Goal: Task Accomplishment & Management: Use online tool/utility

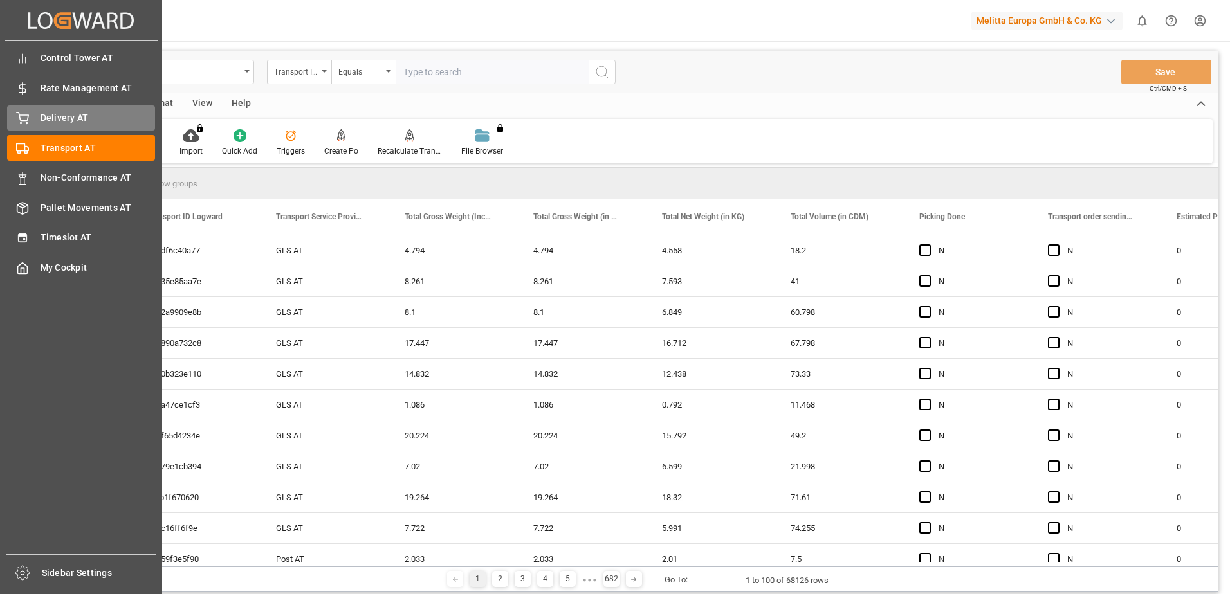
click at [17, 122] on icon at bounding box center [22, 118] width 13 height 13
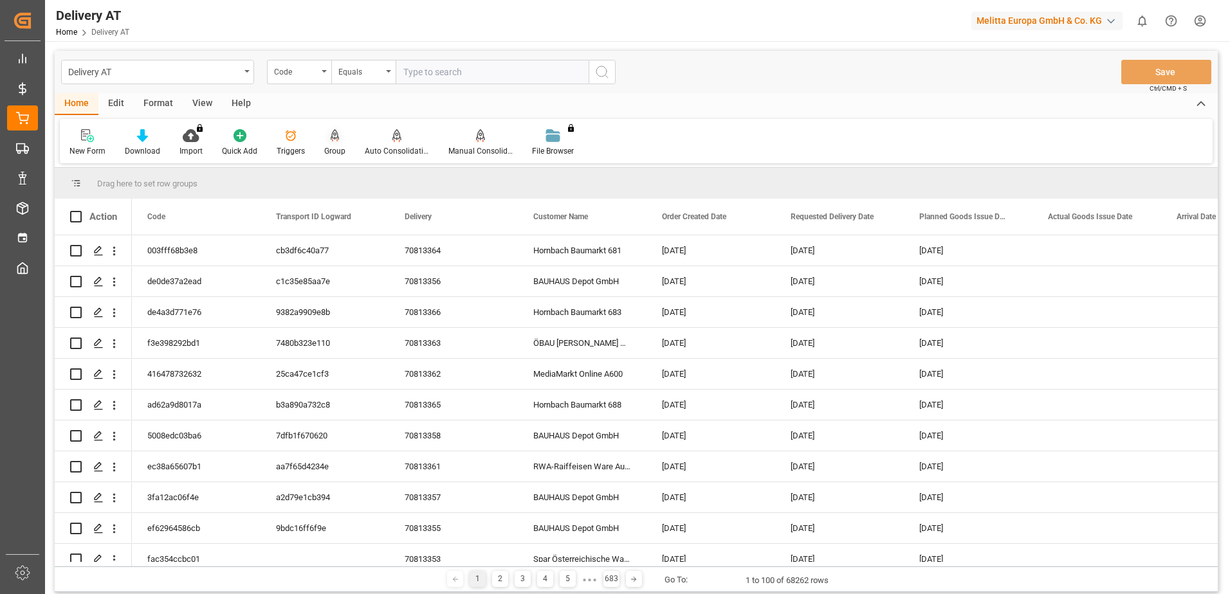
click at [330, 145] on div "Group" at bounding box center [334, 143] width 41 height 28
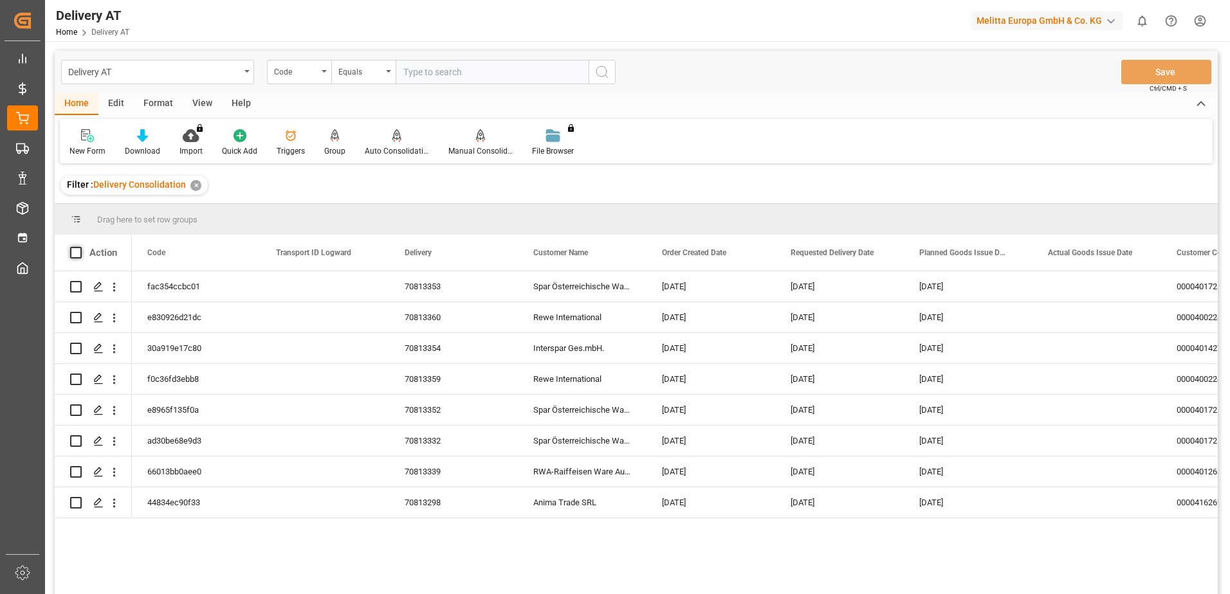
click at [76, 252] on span at bounding box center [76, 253] width 12 height 12
click at [80, 247] on input "checkbox" at bounding box center [80, 247] width 0 height 0
checkbox input "true"
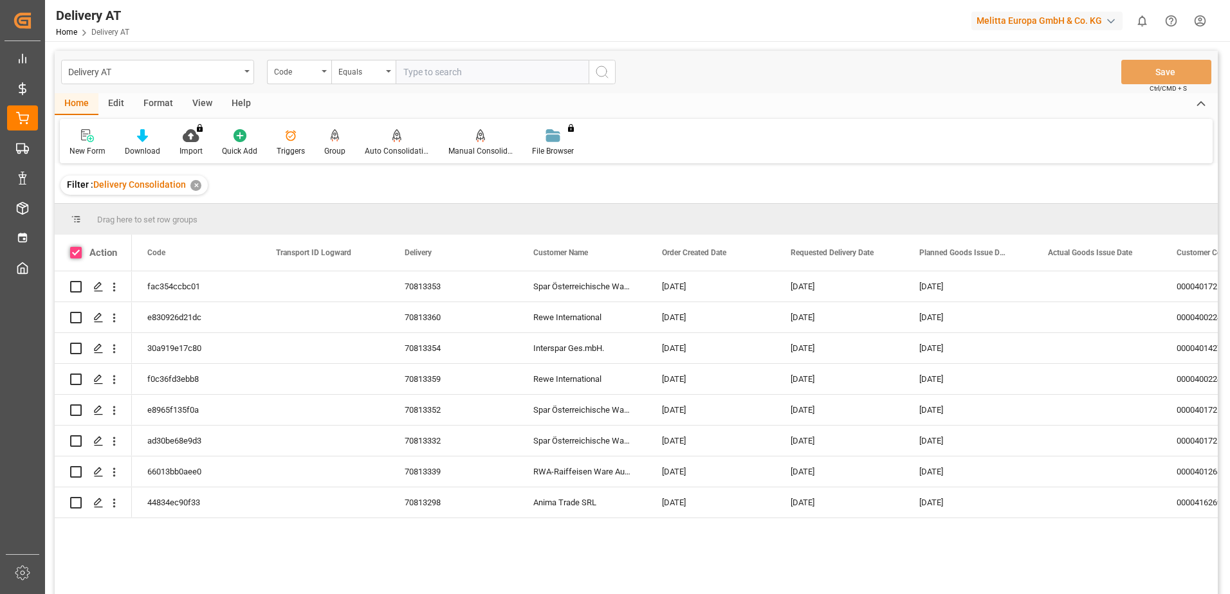
checkbox input "true"
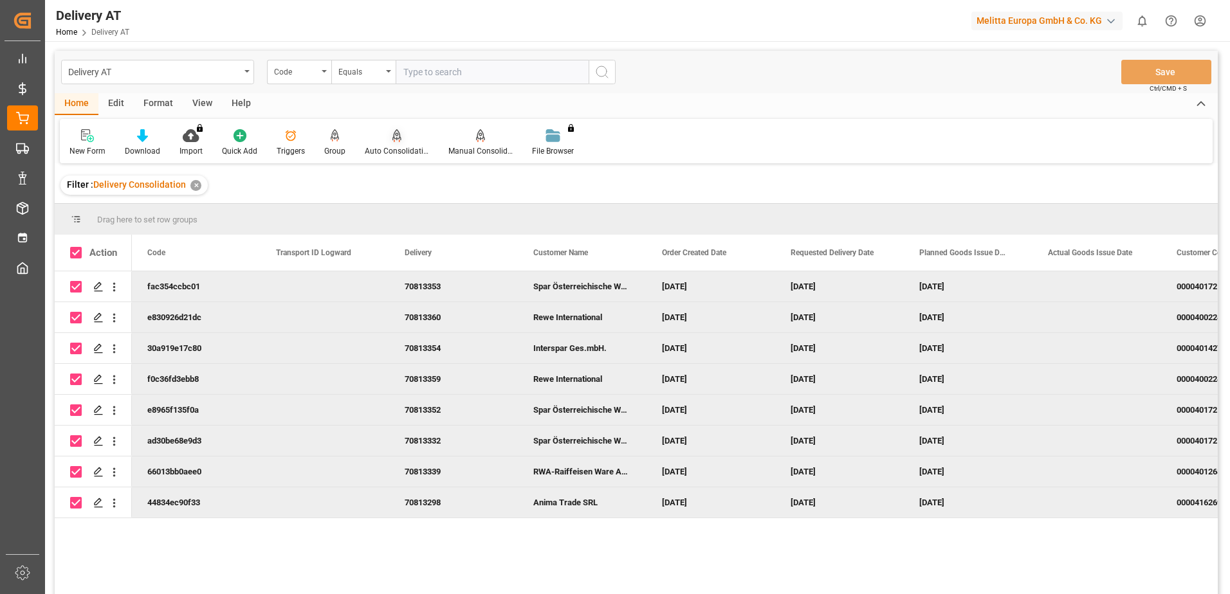
click at [392, 145] on div "Auto Consolidation" at bounding box center [397, 151] width 64 height 12
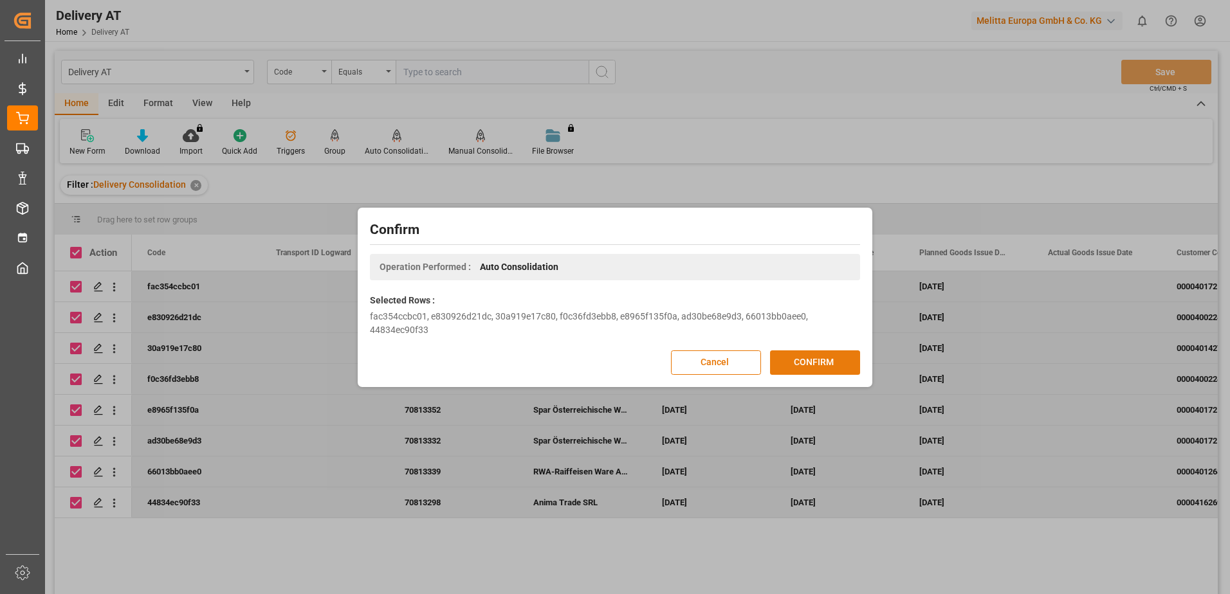
click at [814, 363] on button "CONFIRM" at bounding box center [815, 362] width 90 height 24
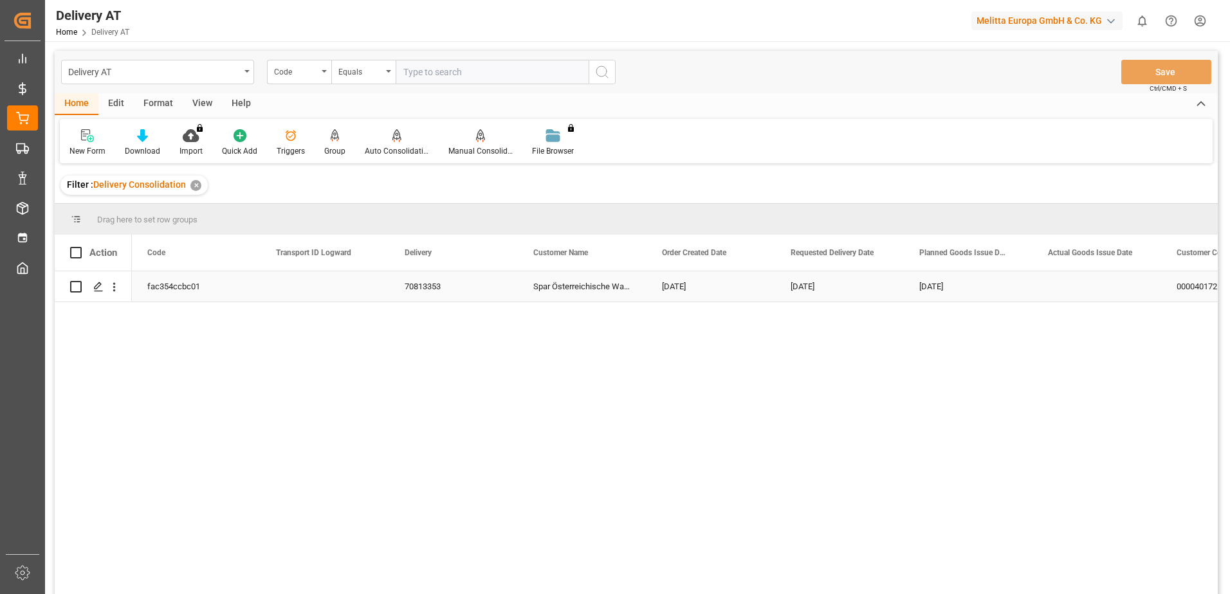
click at [76, 285] on input "Press Space to toggle row selection (unchecked)" at bounding box center [76, 287] width 12 height 12
checkbox input "true"
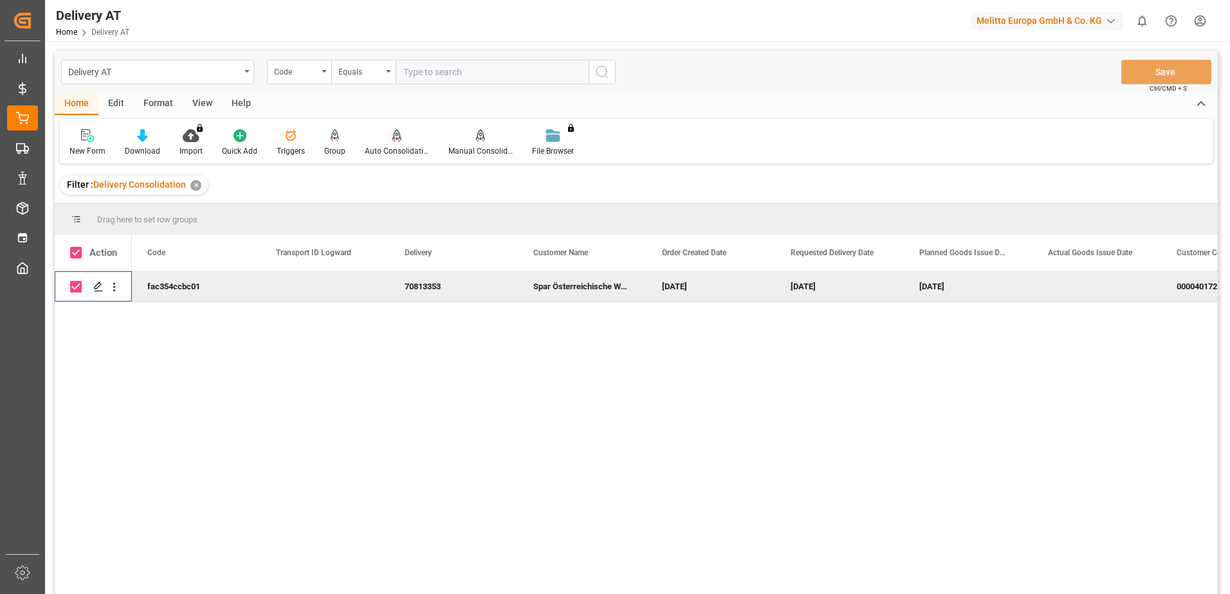
click at [397, 138] on icon at bounding box center [396, 134] width 9 height 11
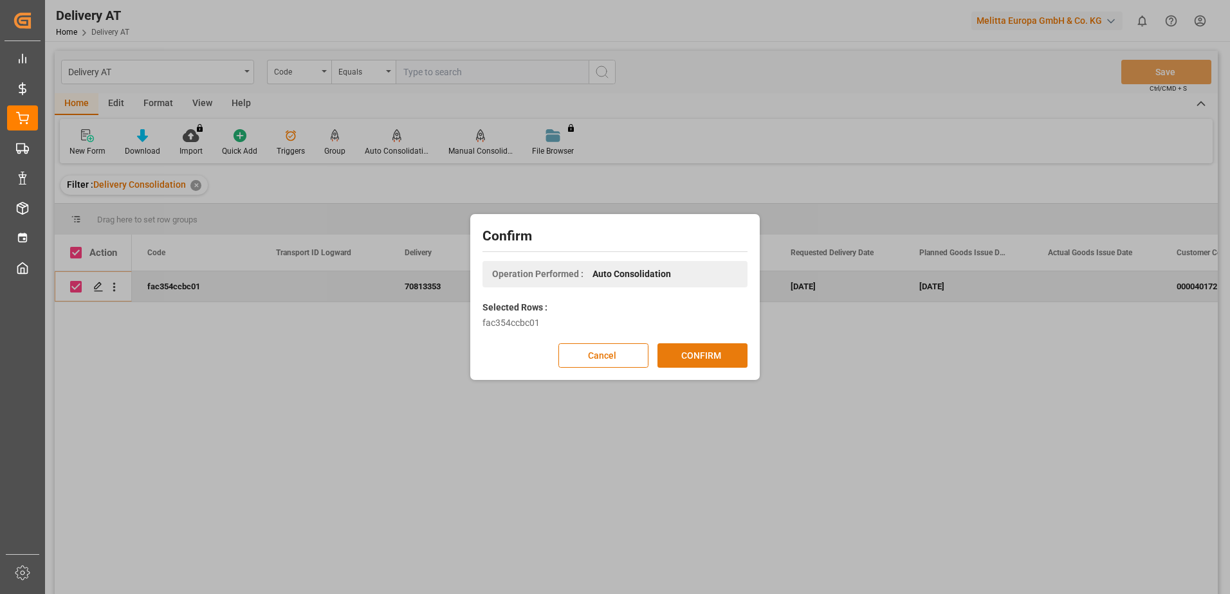
click at [696, 355] on button "CONFIRM" at bounding box center [702, 355] width 90 height 24
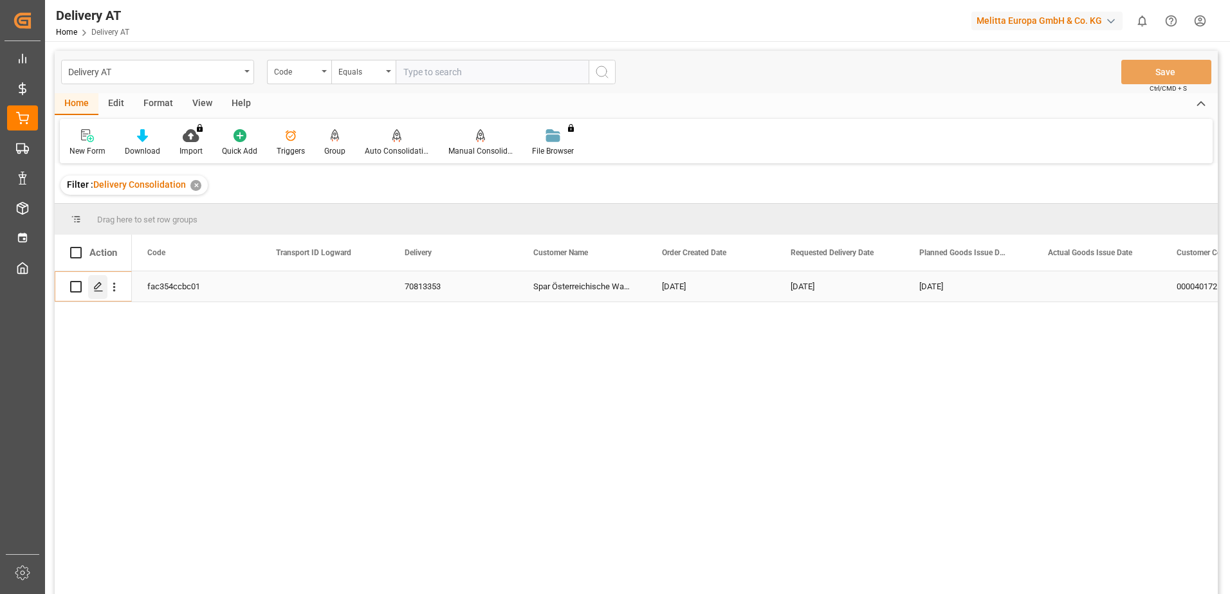
click at [99, 288] on icon "Press SPACE to select this row." at bounding box center [98, 287] width 10 height 10
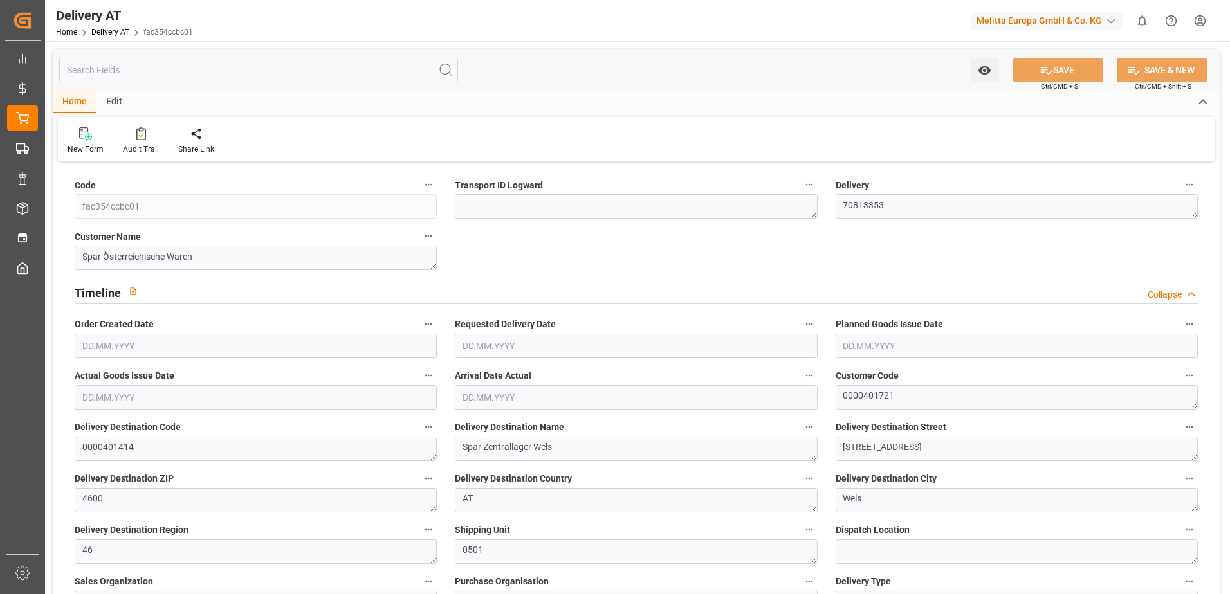
type input "2090.88"
type input "6520"
type input "40377.6"
type input "40"
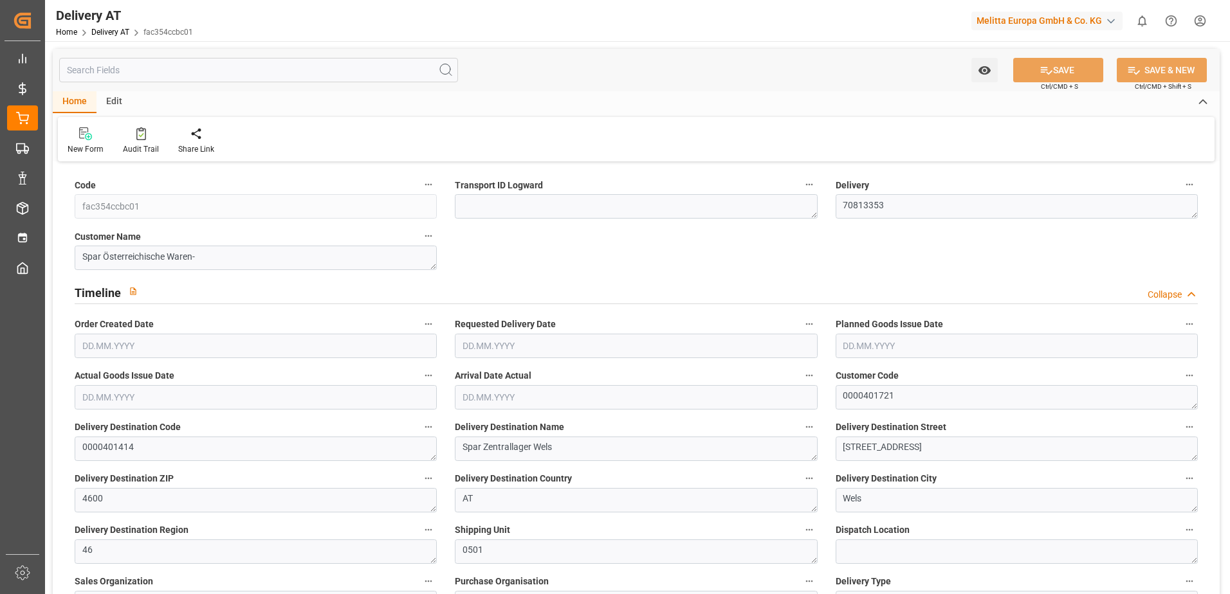
type input "0"
type input "1"
type input "0"
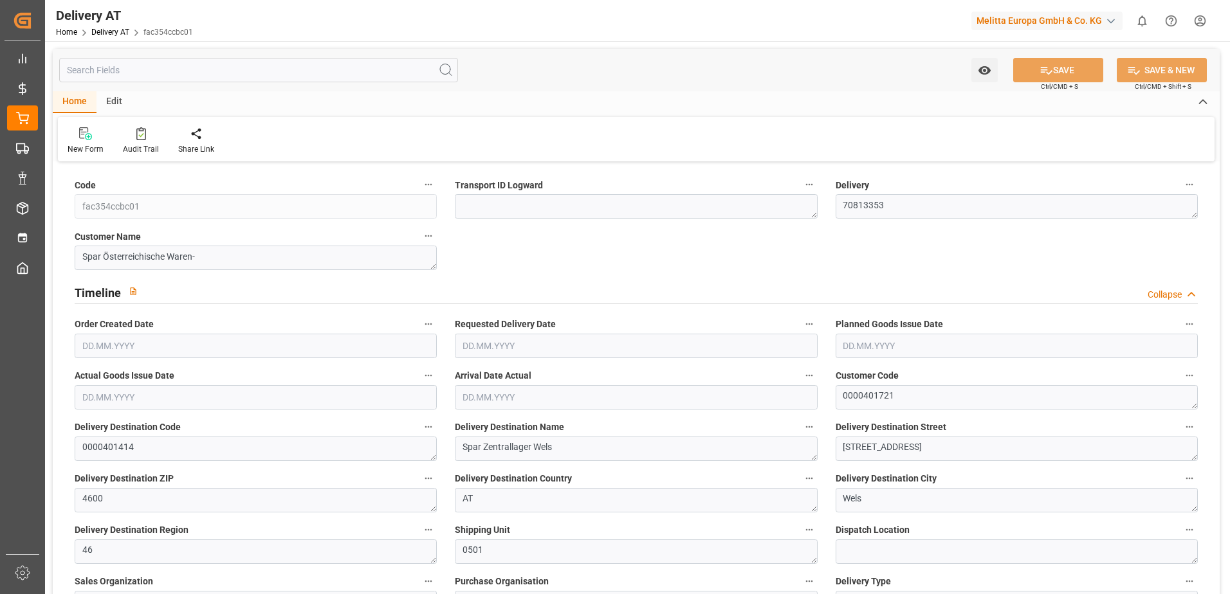
type input "0"
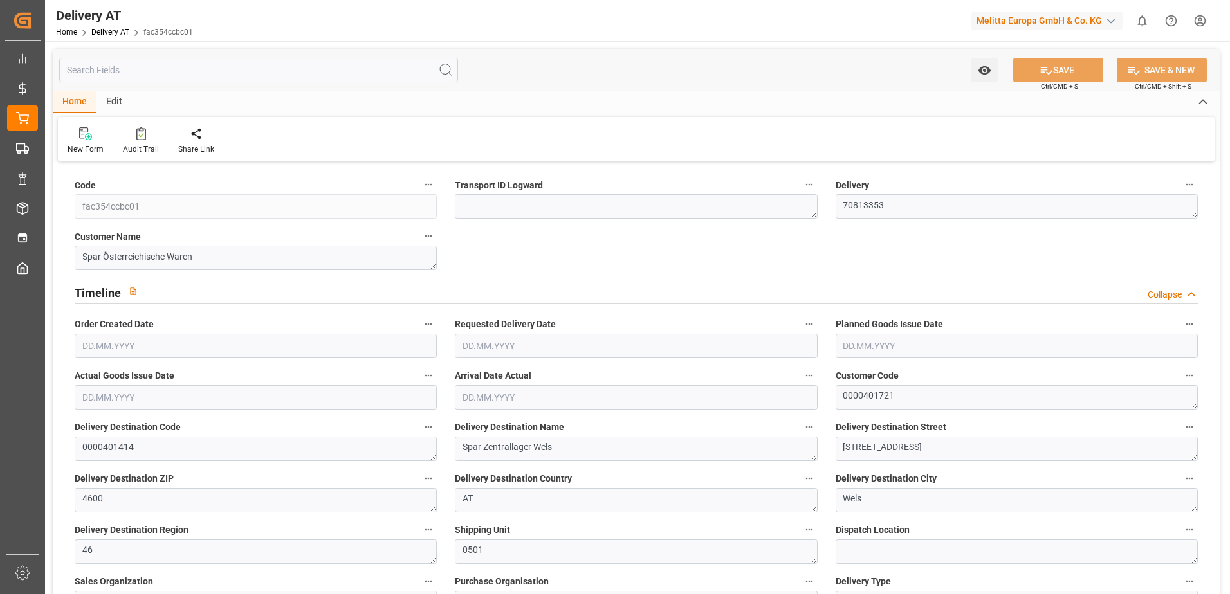
type input "0"
type input "102"
type input "0"
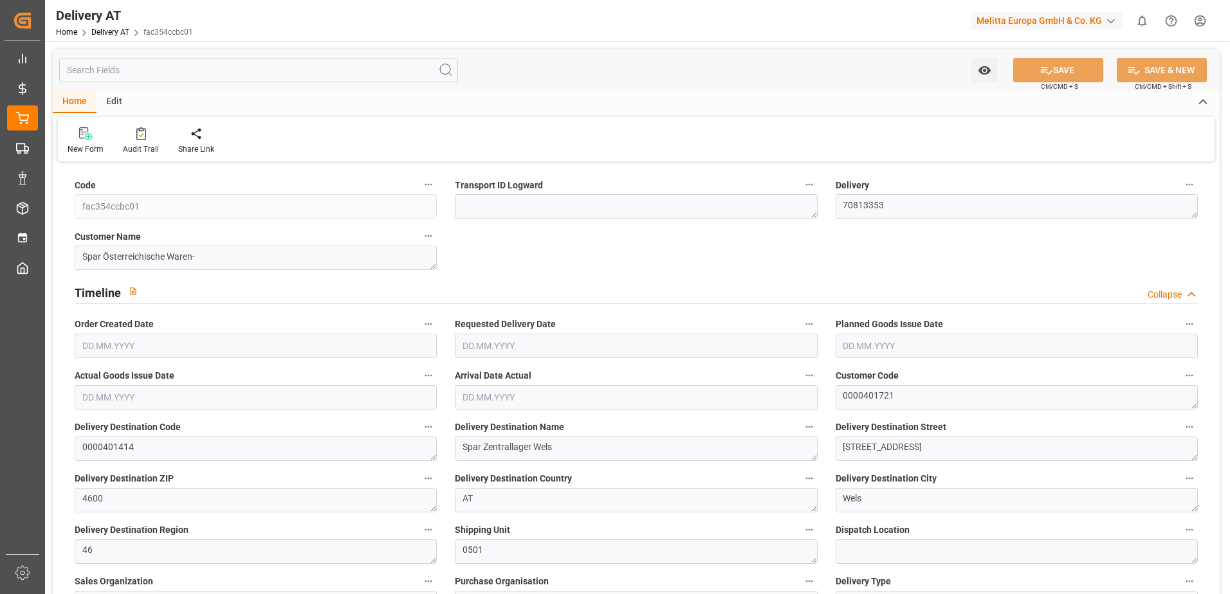
type input "0"
type input "1.5"
type input "0"
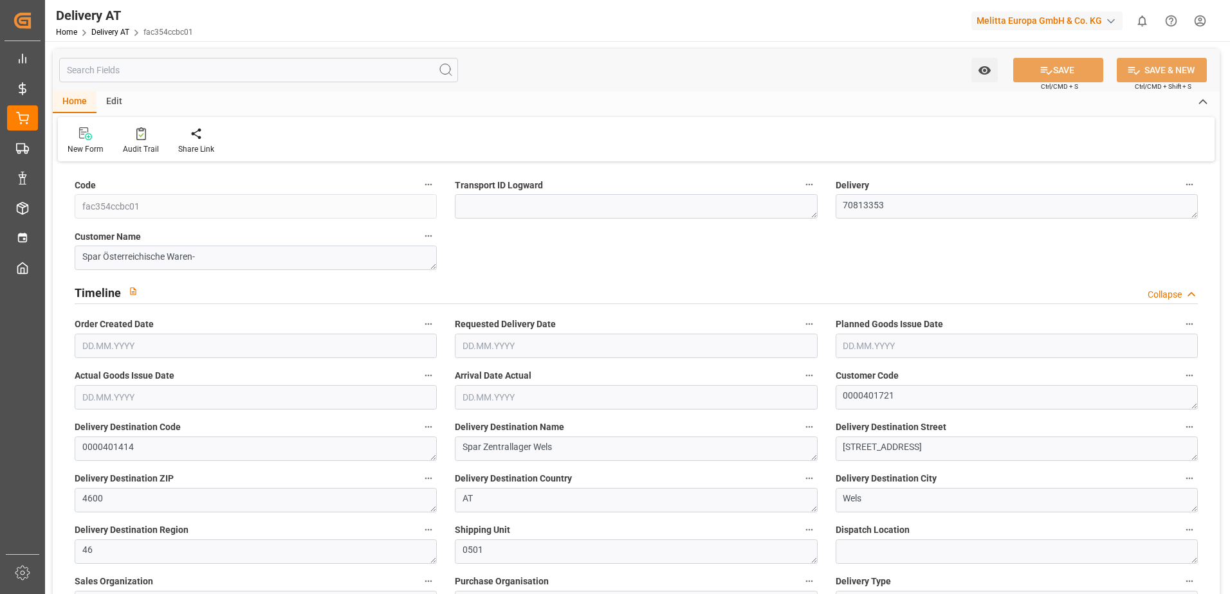
type input "[DATE]"
type input "[DATE] 04:00"
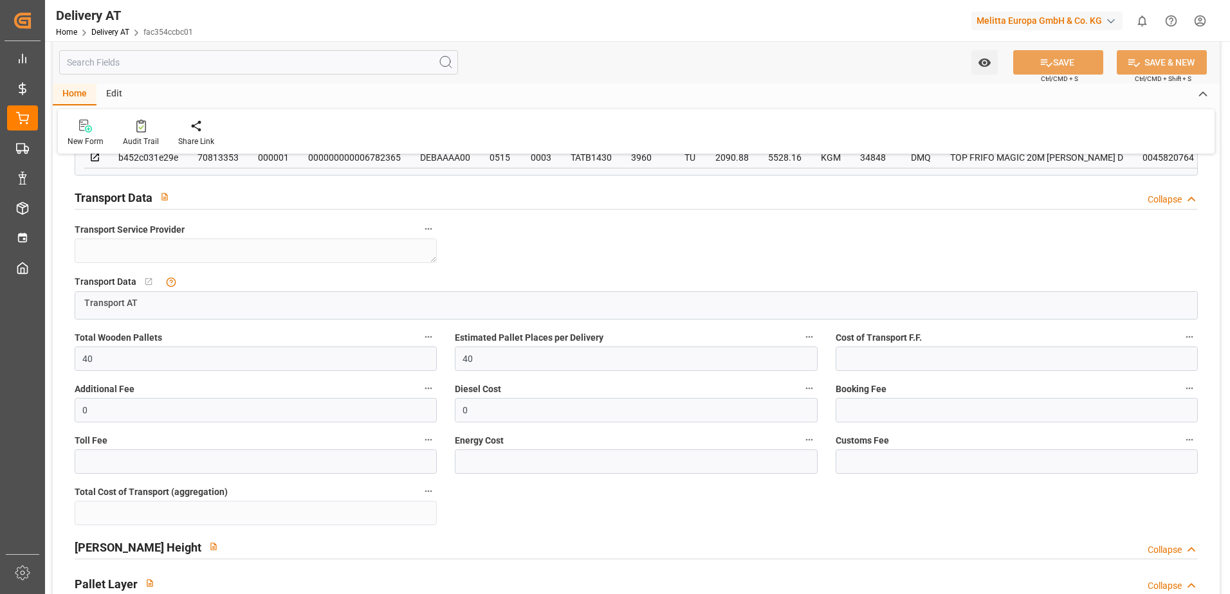
scroll to position [772, 0]
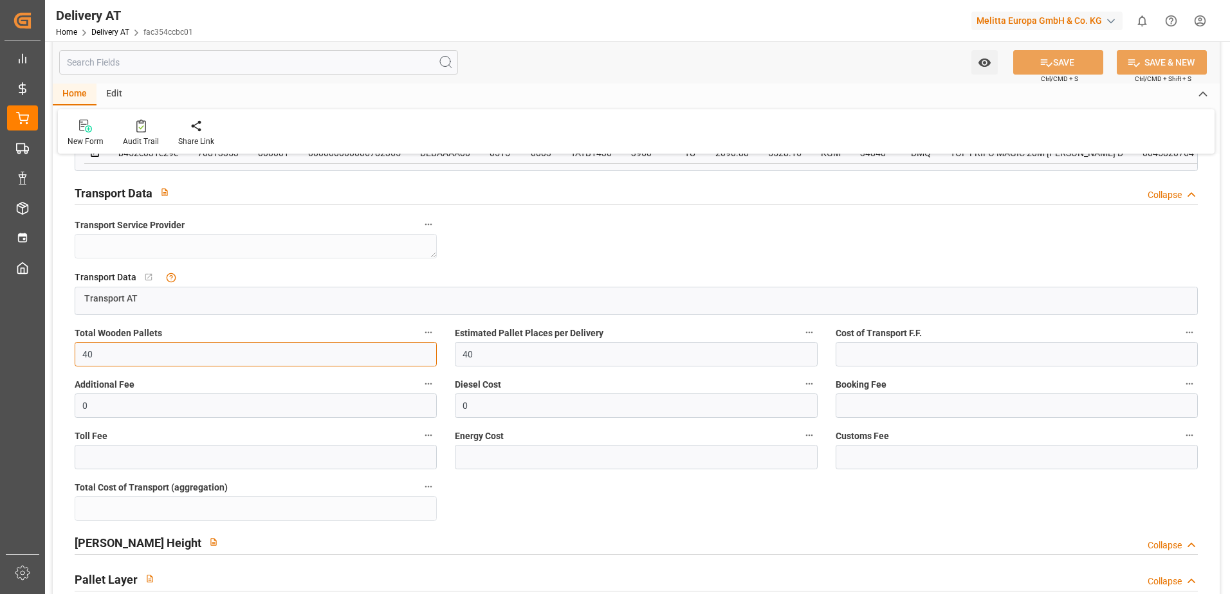
click at [97, 367] on input "40" at bounding box center [256, 354] width 362 height 24
type input "4"
type input "33"
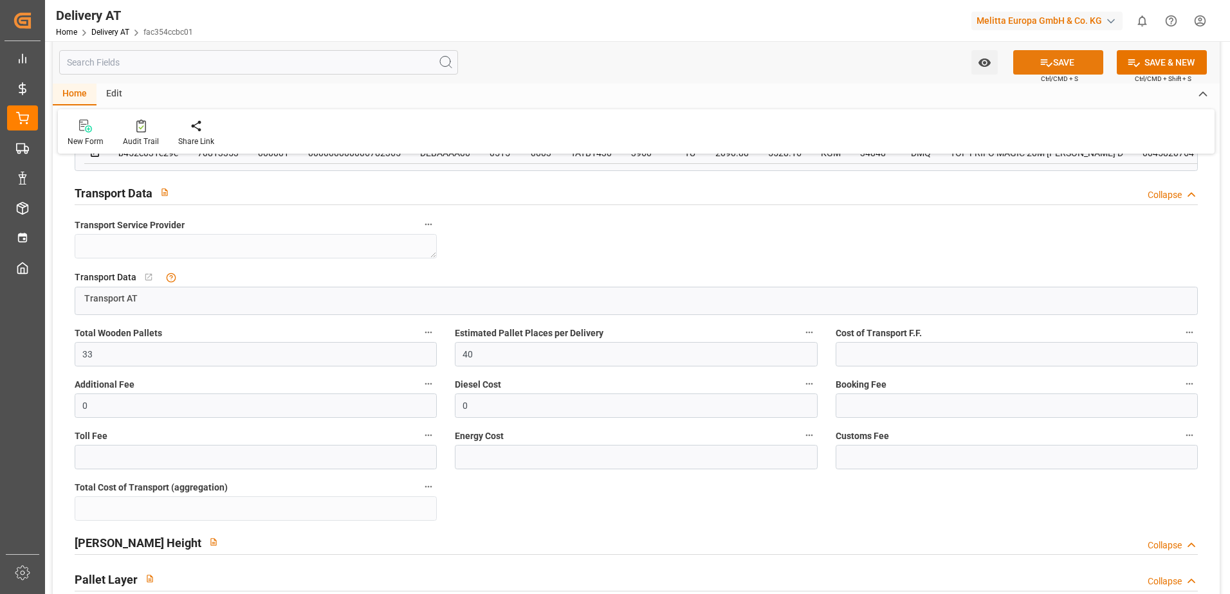
click at [1063, 67] on button "SAVE" at bounding box center [1058, 62] width 90 height 24
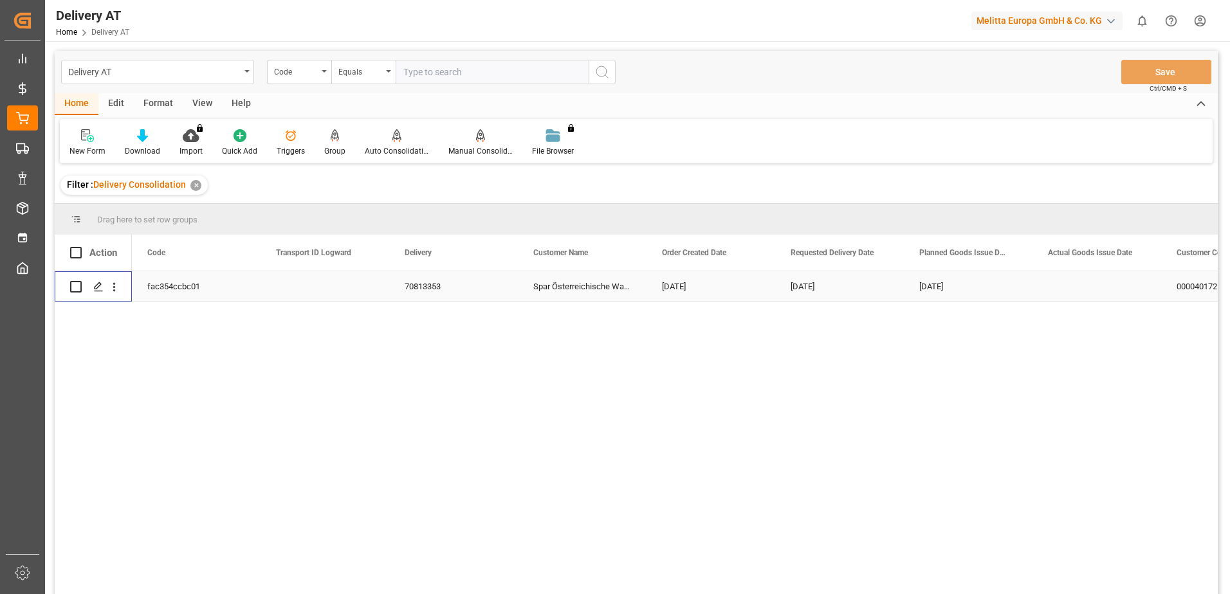
click at [74, 288] on input "Press Space to toggle row selection (unchecked)" at bounding box center [76, 287] width 12 height 12
checkbox input "true"
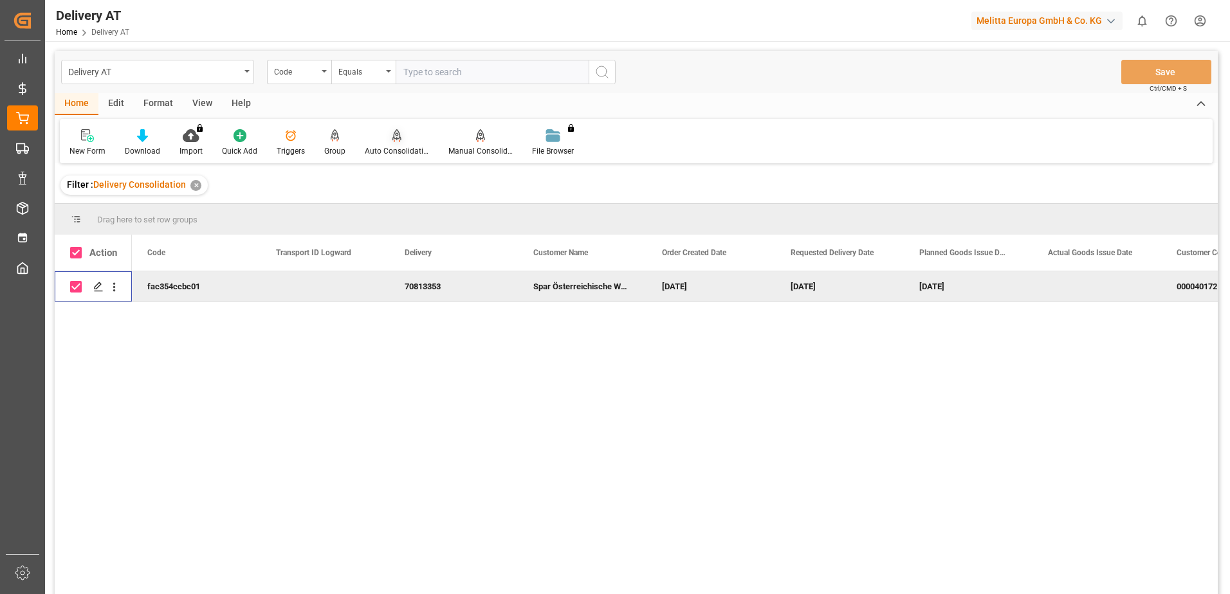
click at [394, 146] on div "Auto Consolidation" at bounding box center [397, 151] width 64 height 12
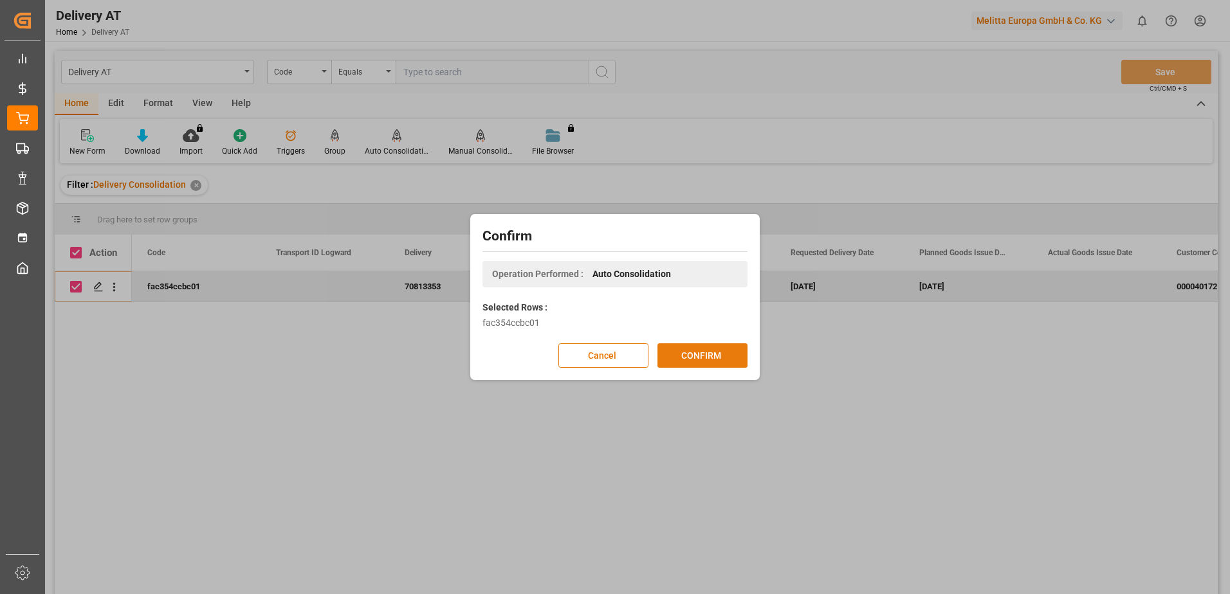
click at [700, 356] on button "CONFIRM" at bounding box center [702, 355] width 90 height 24
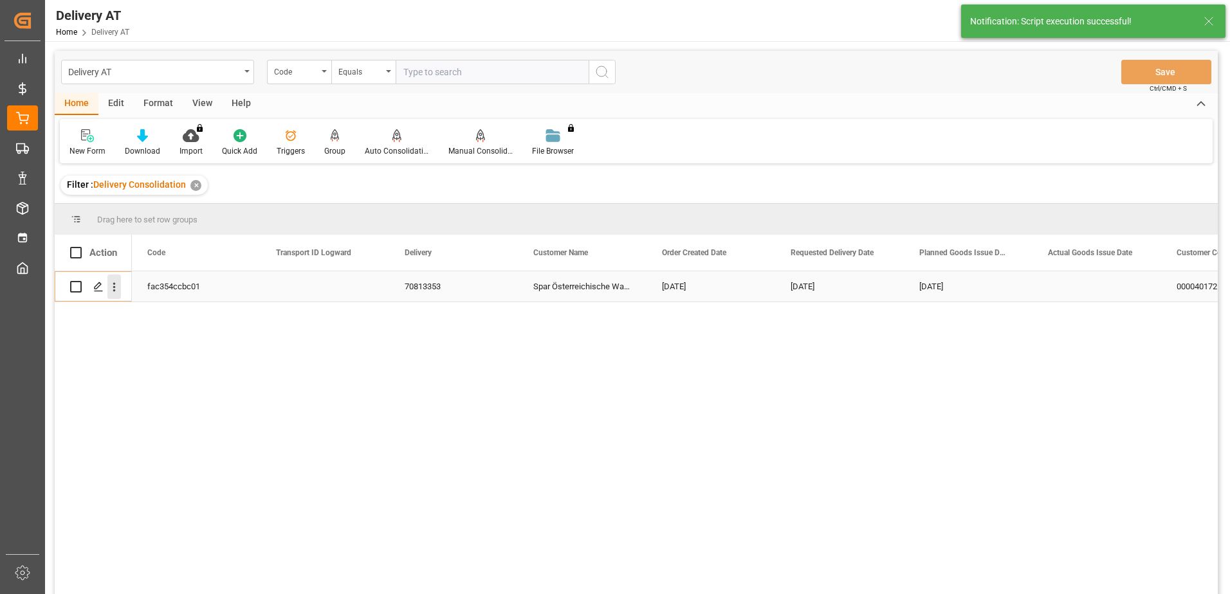
click at [112, 286] on icon "open menu" at bounding box center [114, 287] width 14 height 14
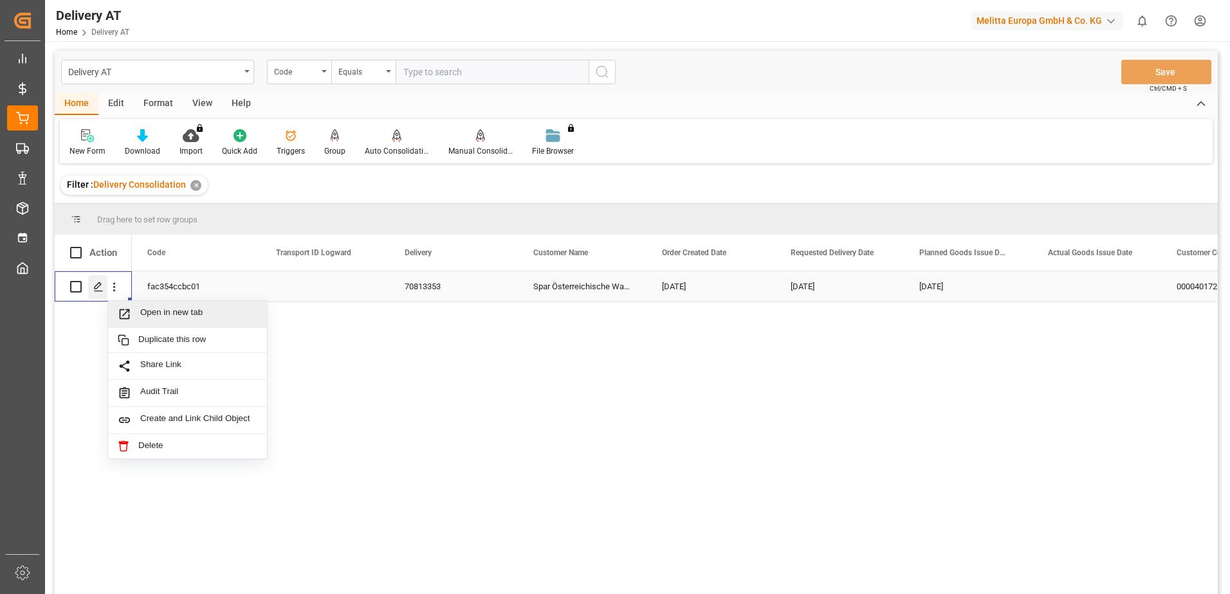
click at [93, 286] on icon "Press SPACE to select this row." at bounding box center [98, 287] width 10 height 10
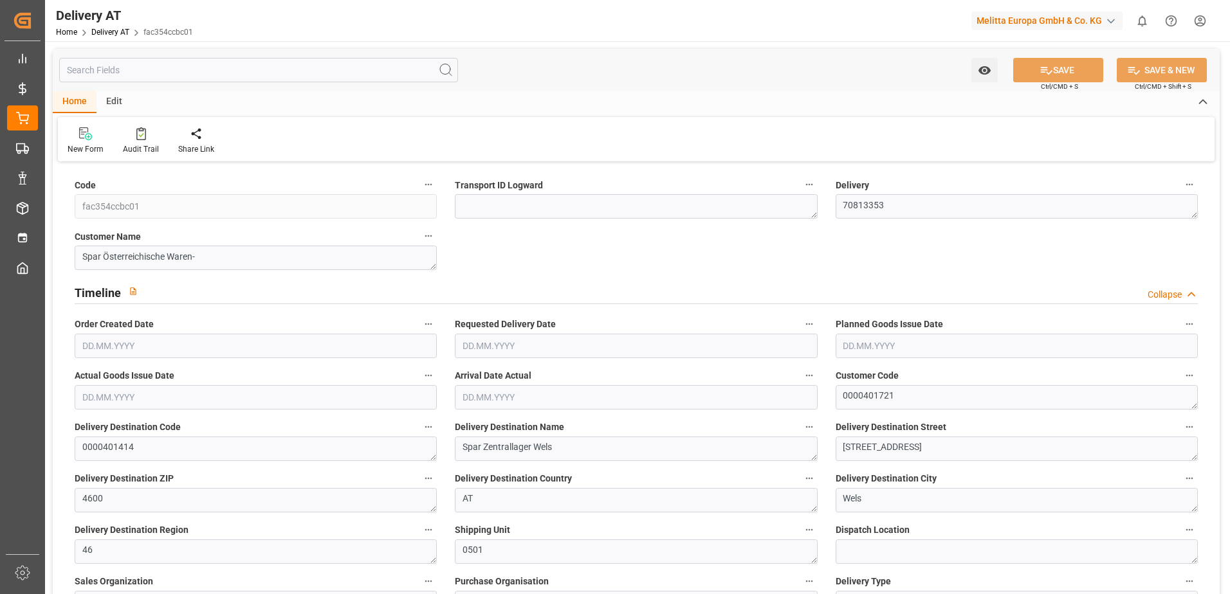
type input "2090.88"
type input "6520"
type input "40377.6"
type input "33"
type input "40"
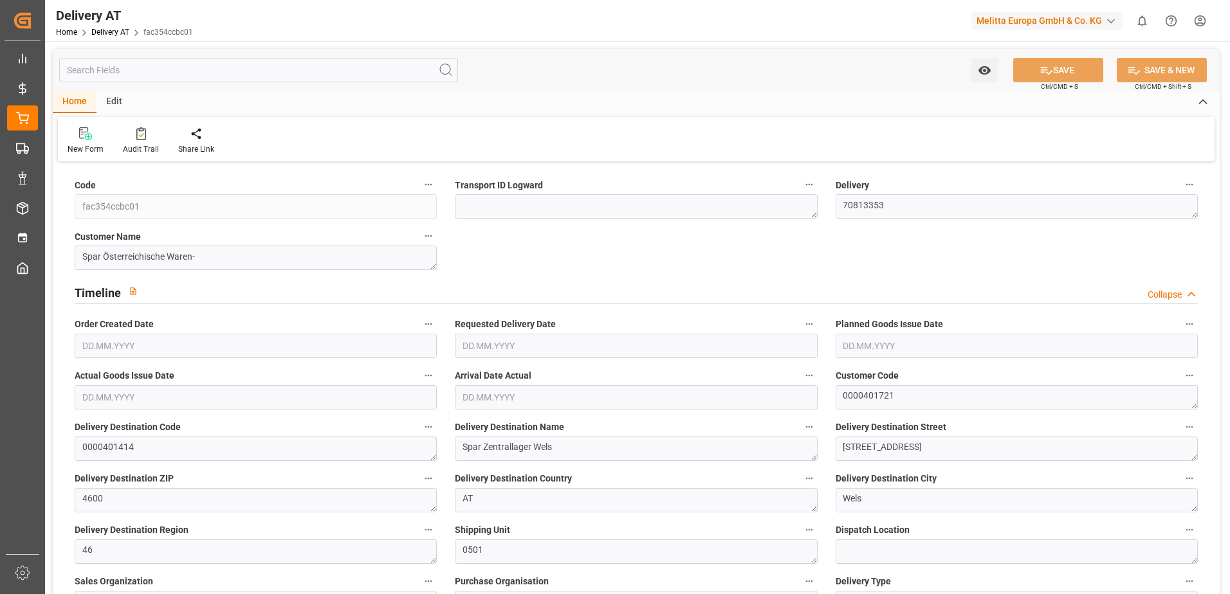
type input "0"
type input "1"
type input "0"
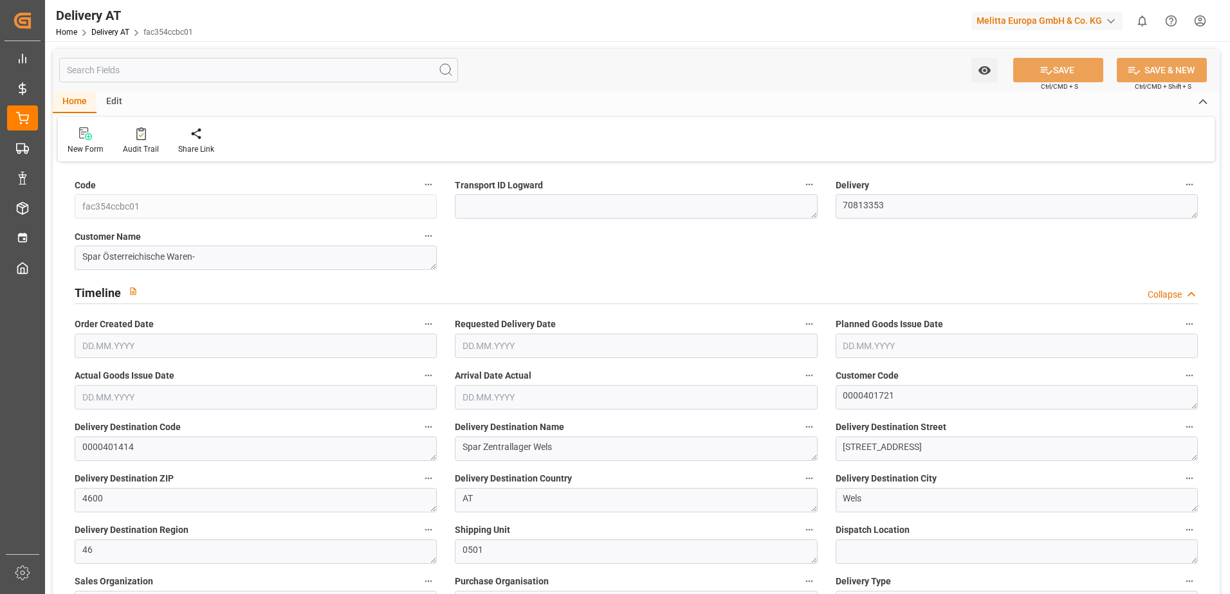
type input "0"
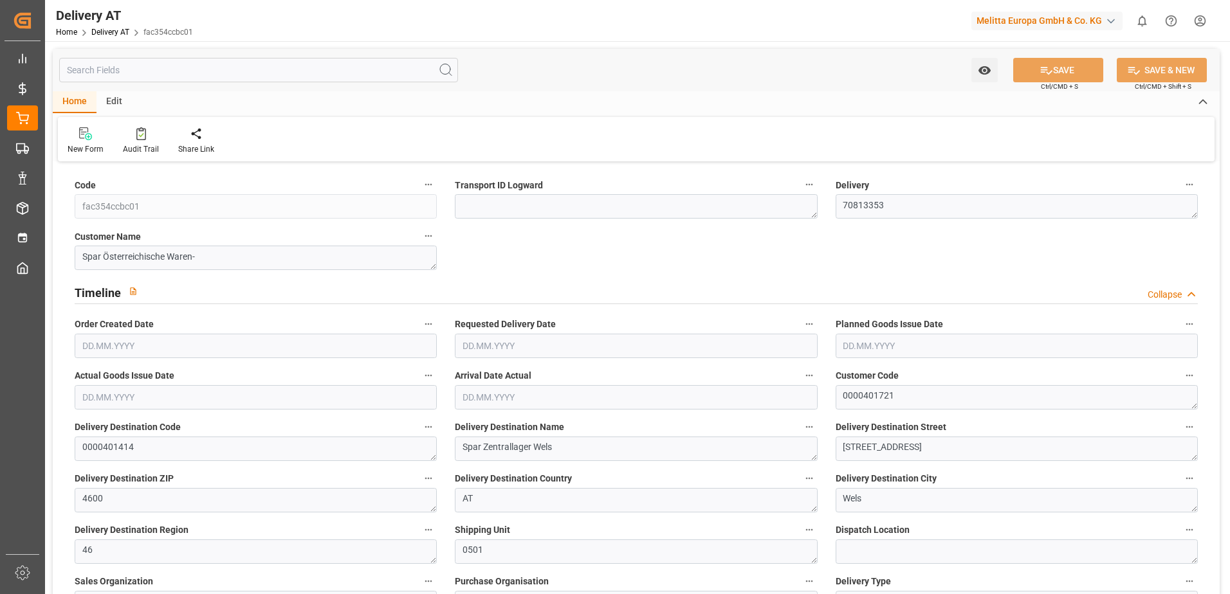
type input "0"
type input "102"
type input "0"
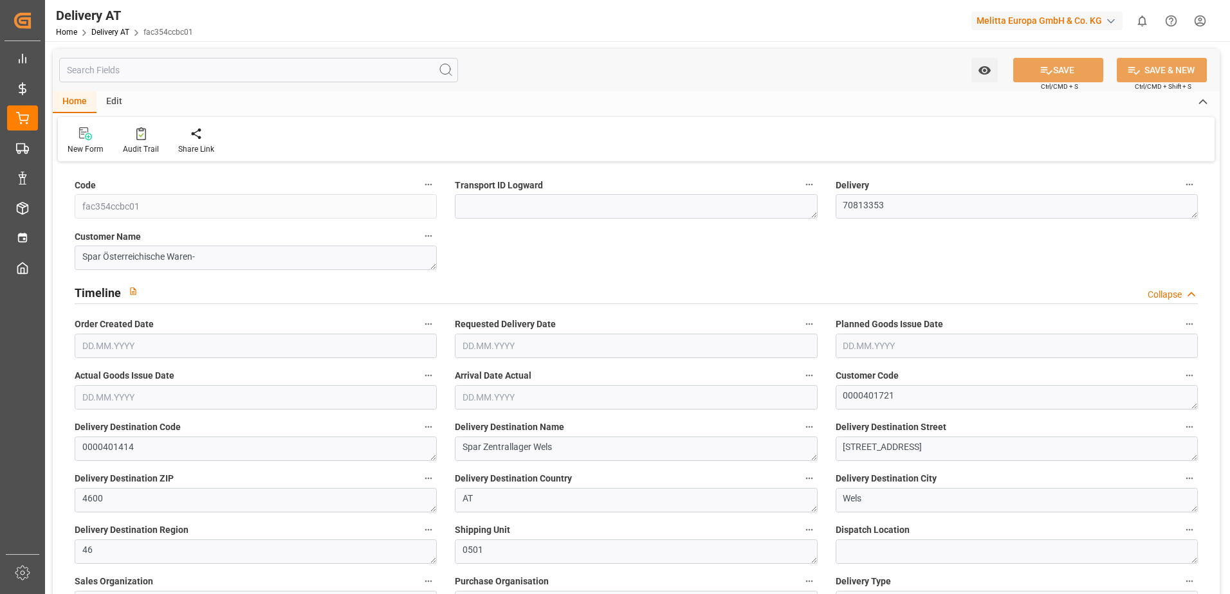
type input "0"
type input "1.5"
type input "0"
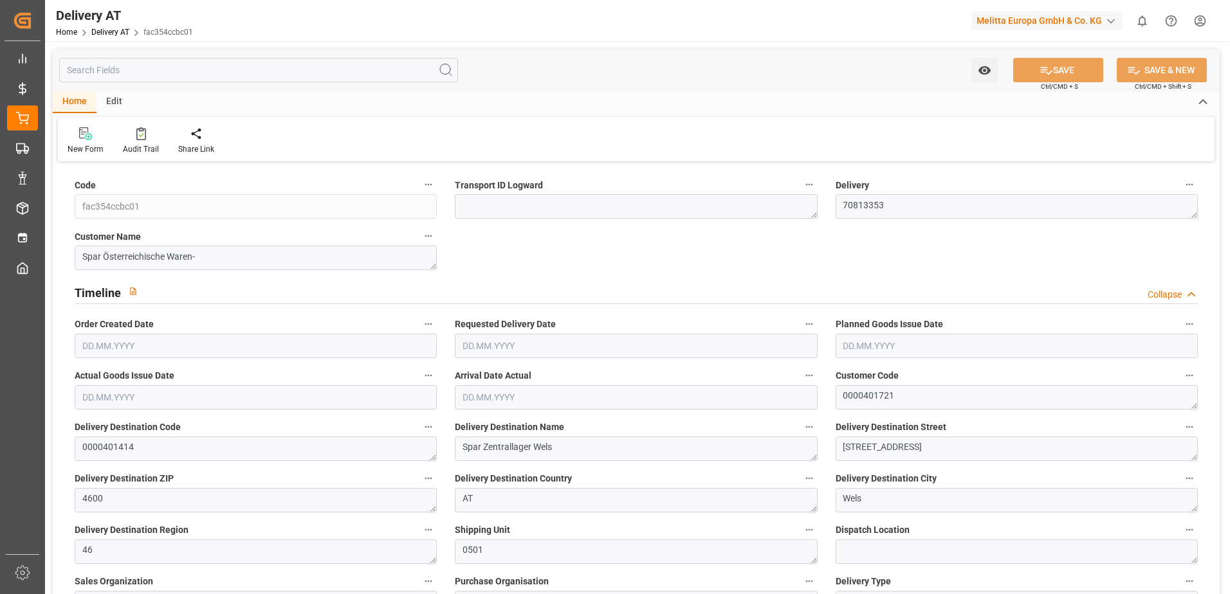
type input "[DATE]"
type input "[DATE] 04:00"
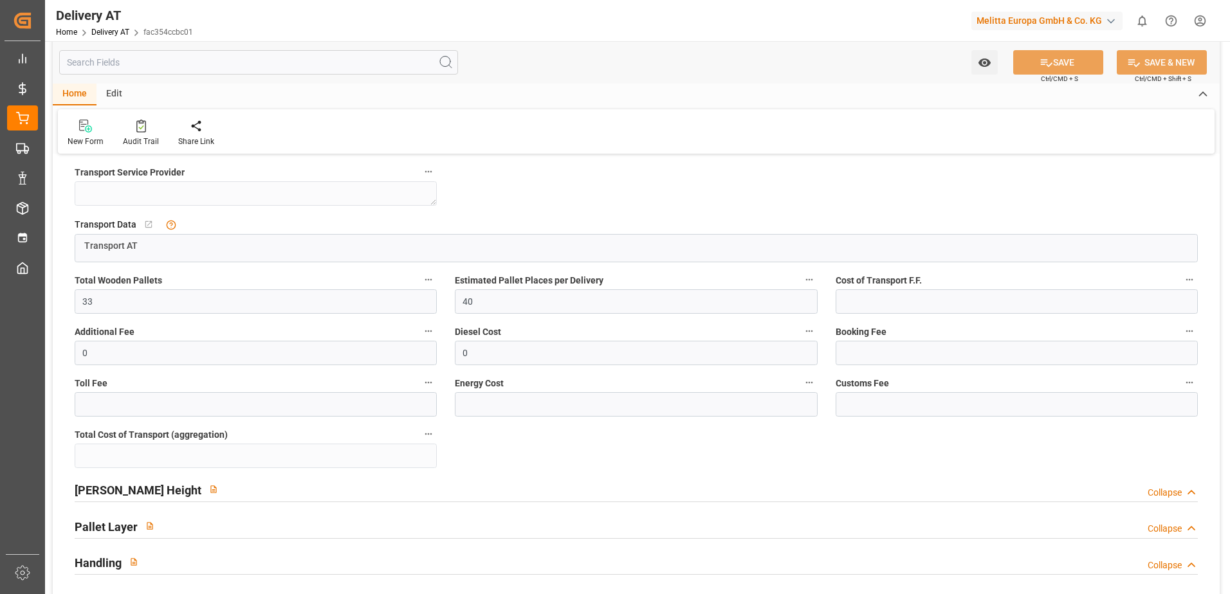
scroll to position [836, 0]
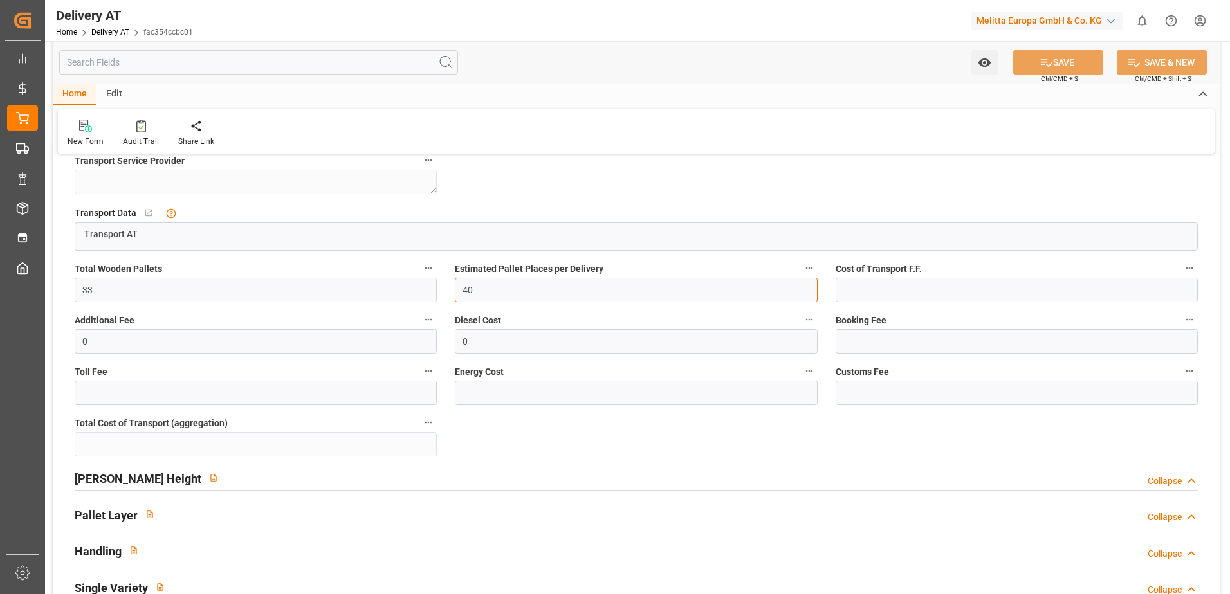
click at [477, 302] on input "40" at bounding box center [636, 290] width 362 height 24
type input "4"
type input "33"
click at [1061, 62] on button "SAVE" at bounding box center [1058, 62] width 90 height 24
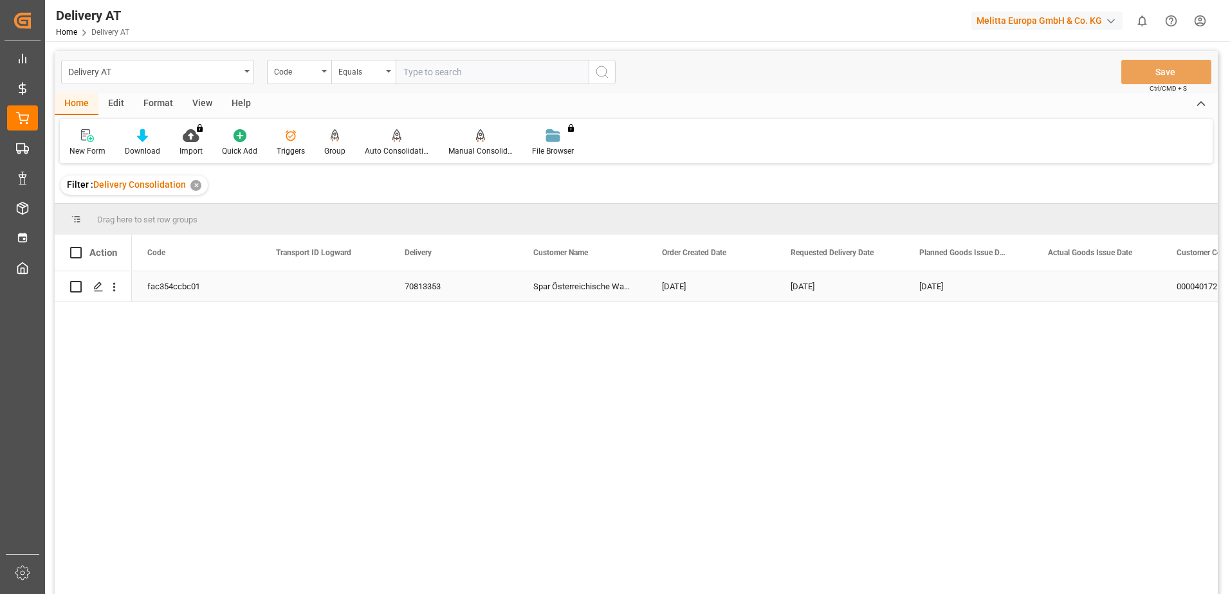
click at [75, 282] on input "Press Space to toggle row selection (unchecked)" at bounding box center [76, 287] width 12 height 12
checkbox input "true"
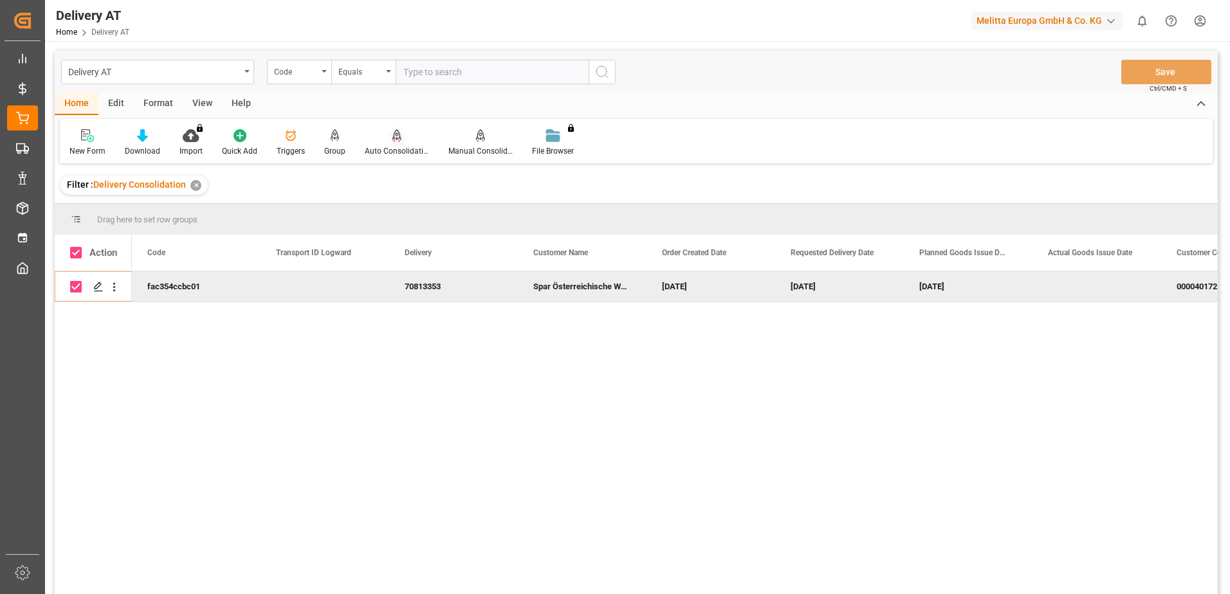
click at [395, 136] on icon at bounding box center [396, 135] width 9 height 13
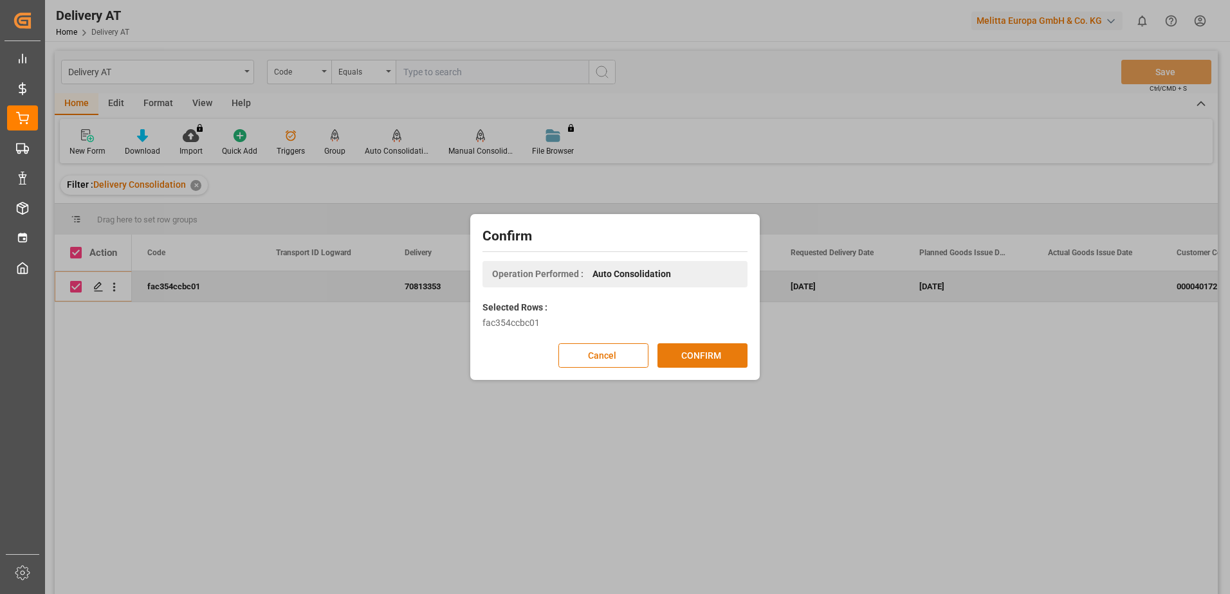
click at [702, 350] on button "CONFIRM" at bounding box center [702, 355] width 90 height 24
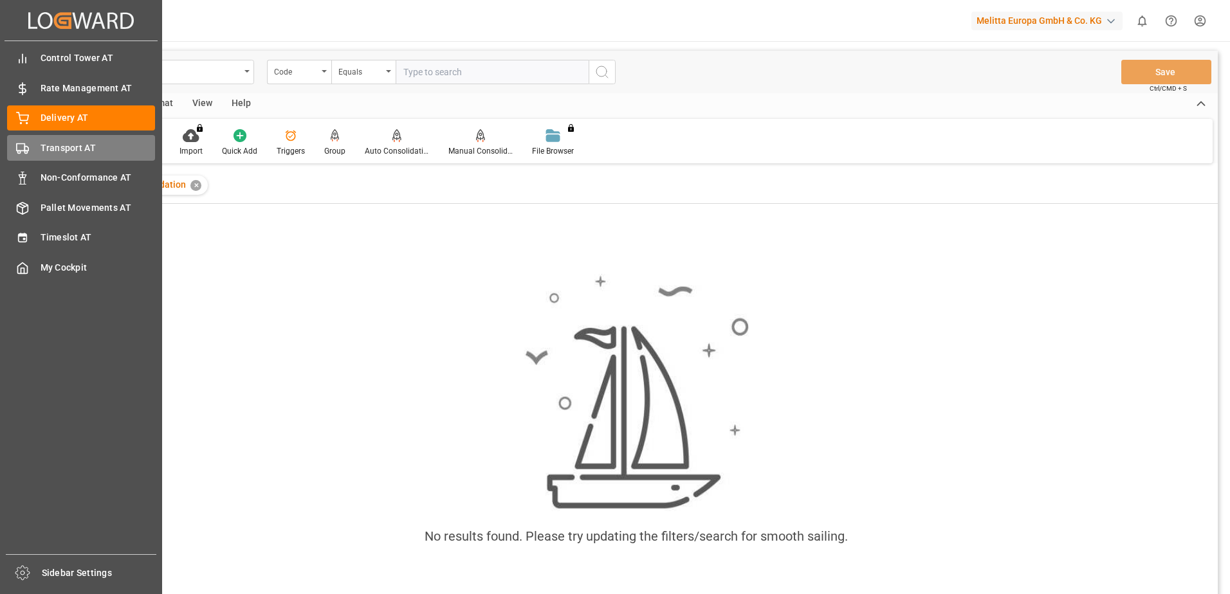
click at [21, 147] on icon at bounding box center [22, 148] width 13 height 13
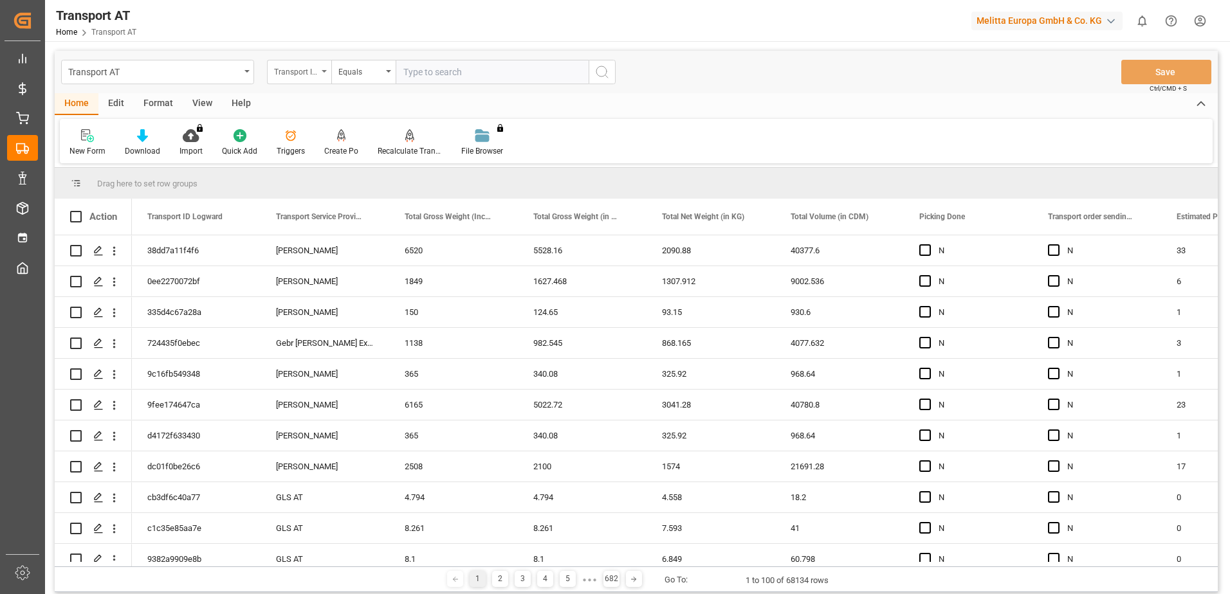
click at [295, 74] on div "Transport ID Logward" at bounding box center [296, 70] width 44 height 15
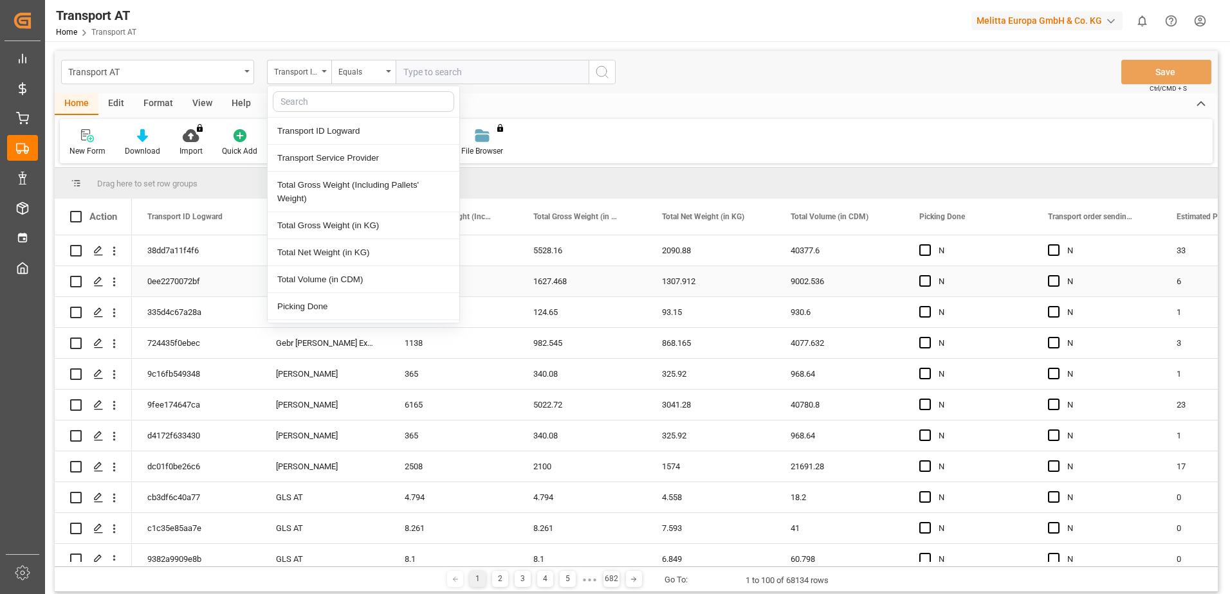
click at [181, 288] on div "0ee2270072bf" at bounding box center [196, 281] width 129 height 30
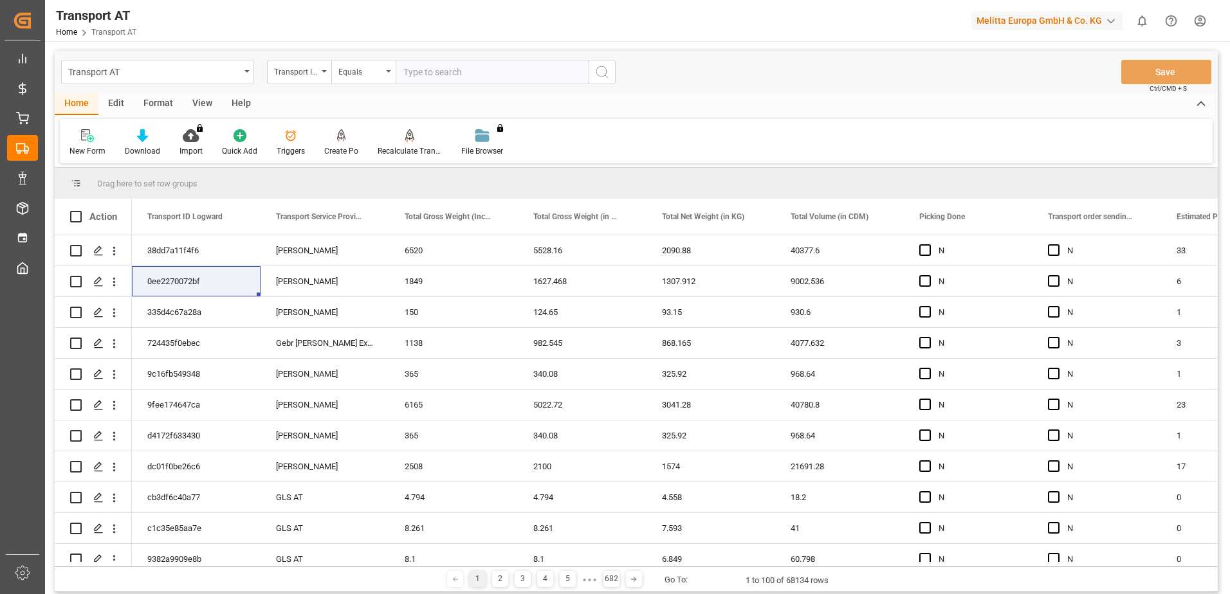
click at [631, 125] on div "New Form Download Import You don't have permission for this feature. Contact ad…" at bounding box center [636, 141] width 1152 height 44
click at [204, 101] on div "View" at bounding box center [202, 104] width 39 height 22
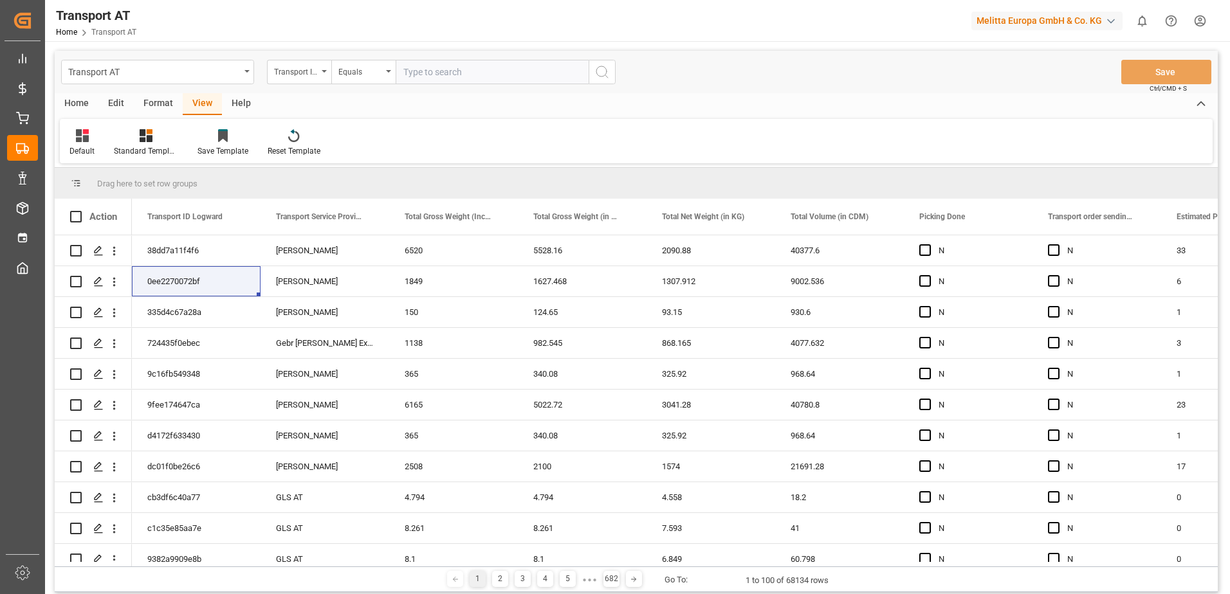
click at [204, 101] on div "View" at bounding box center [202, 104] width 39 height 22
drag, startPoint x: 204, startPoint y: 101, endPoint x: 73, endPoint y: 137, distance: 136.7
click at [73, 137] on div at bounding box center [81, 136] width 25 height 14
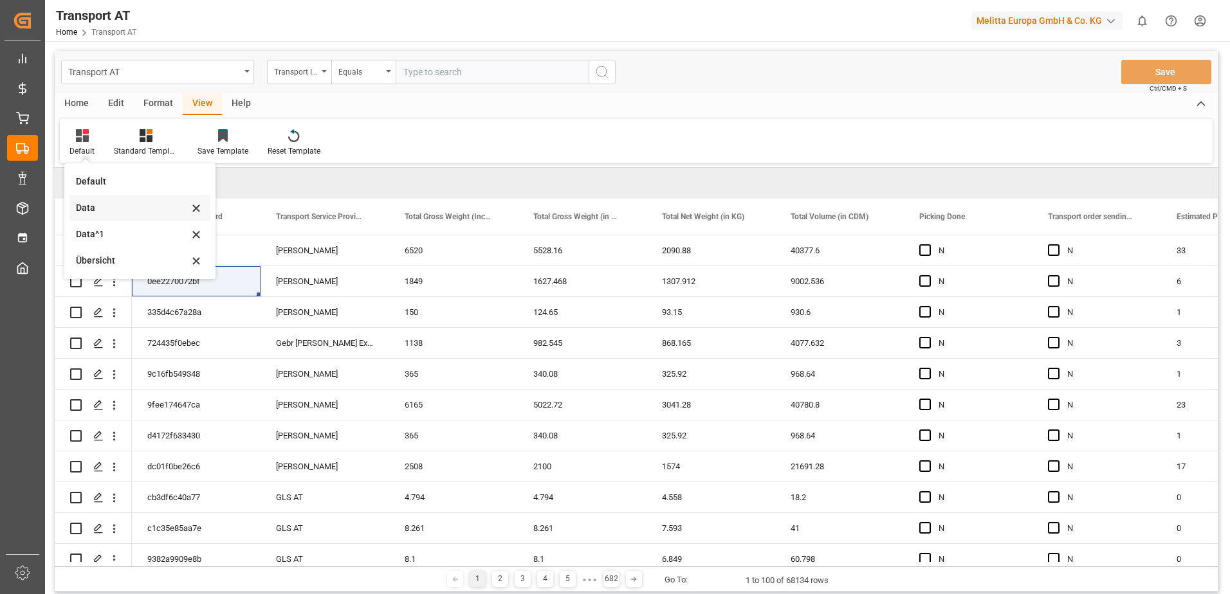
click at [87, 207] on div "Data" at bounding box center [132, 208] width 113 height 14
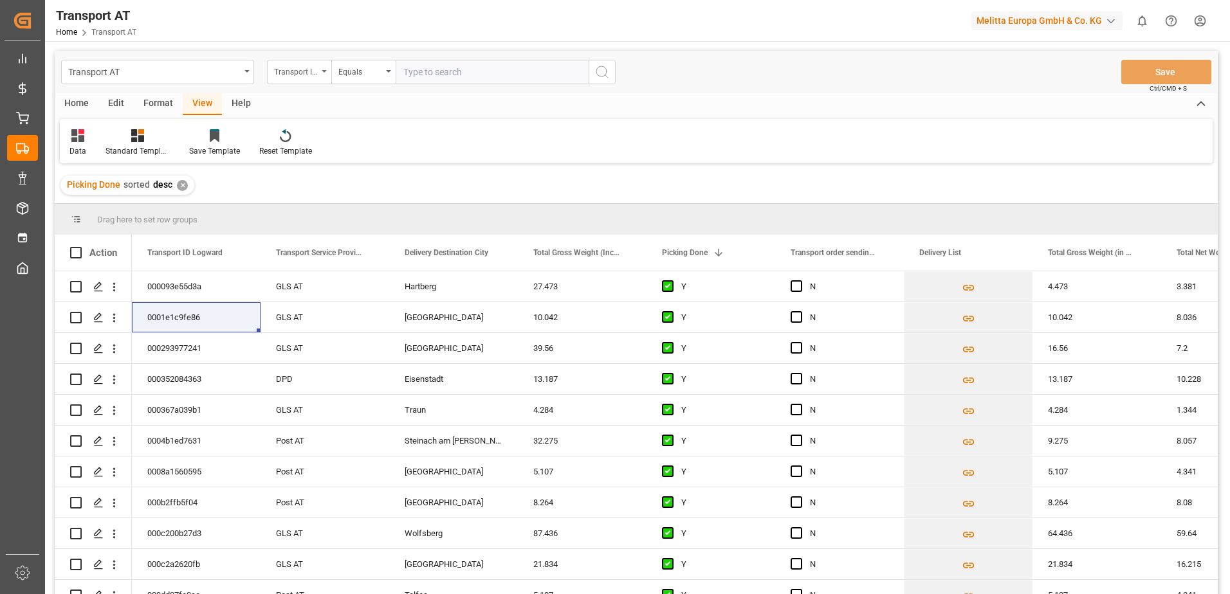
click at [296, 70] on div "Transport ID Logward" at bounding box center [296, 70] width 44 height 15
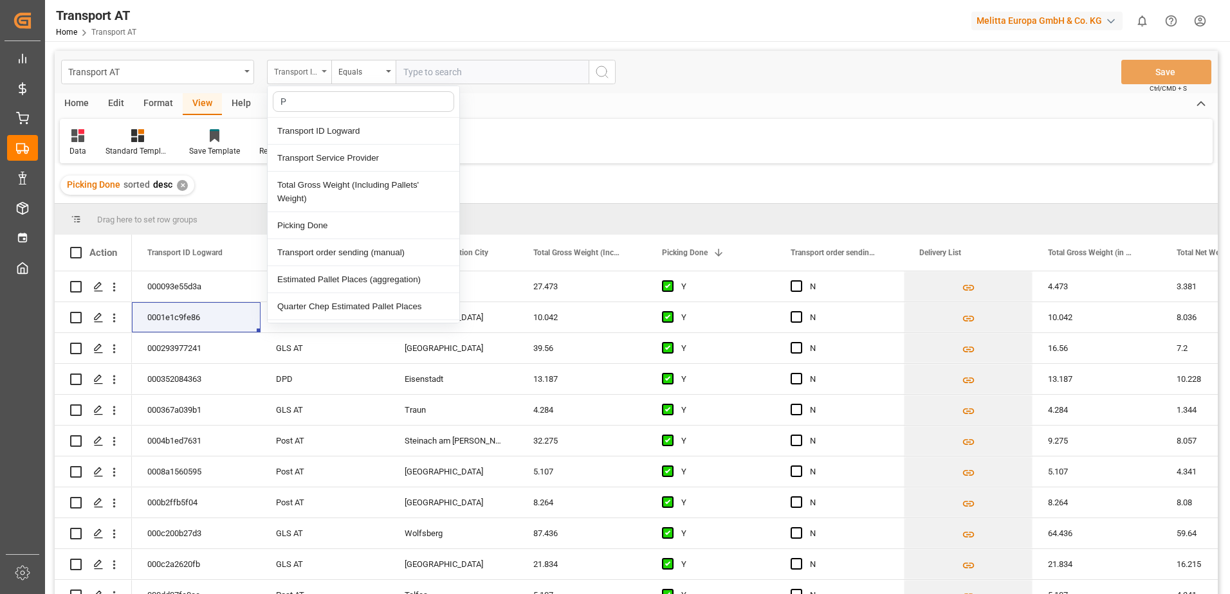
type input "Pi"
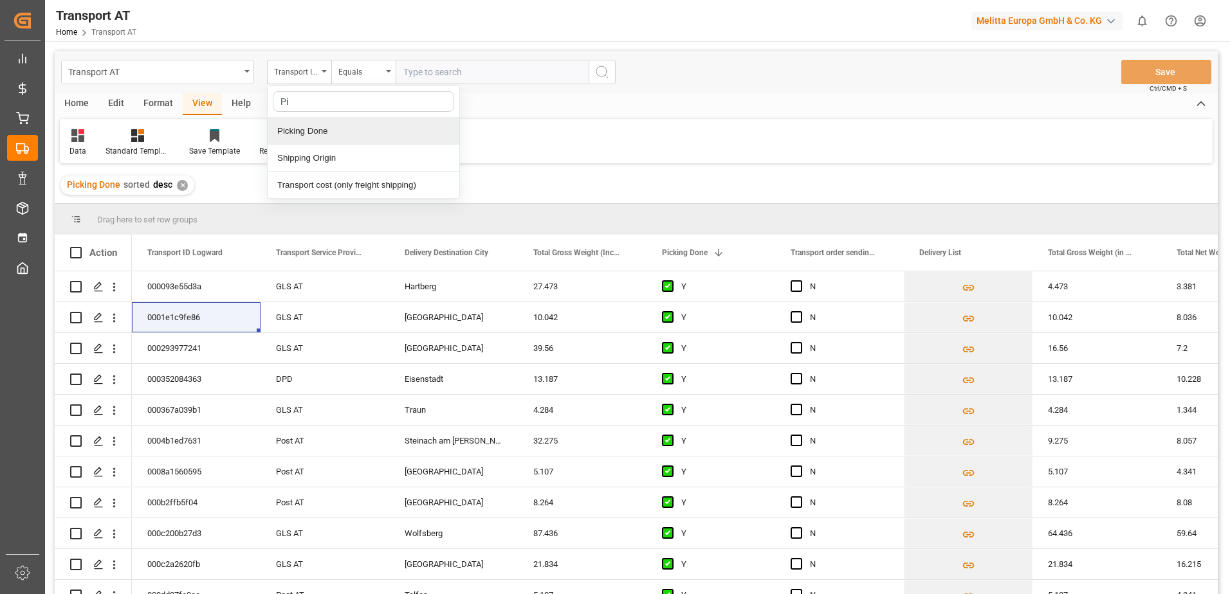
click at [309, 134] on div "Picking Done" at bounding box center [364, 131] width 192 height 27
click at [456, 75] on input "text" at bounding box center [491, 72] width 193 height 24
type input "Y"
click at [296, 69] on div "Picking Done" at bounding box center [296, 70] width 44 height 15
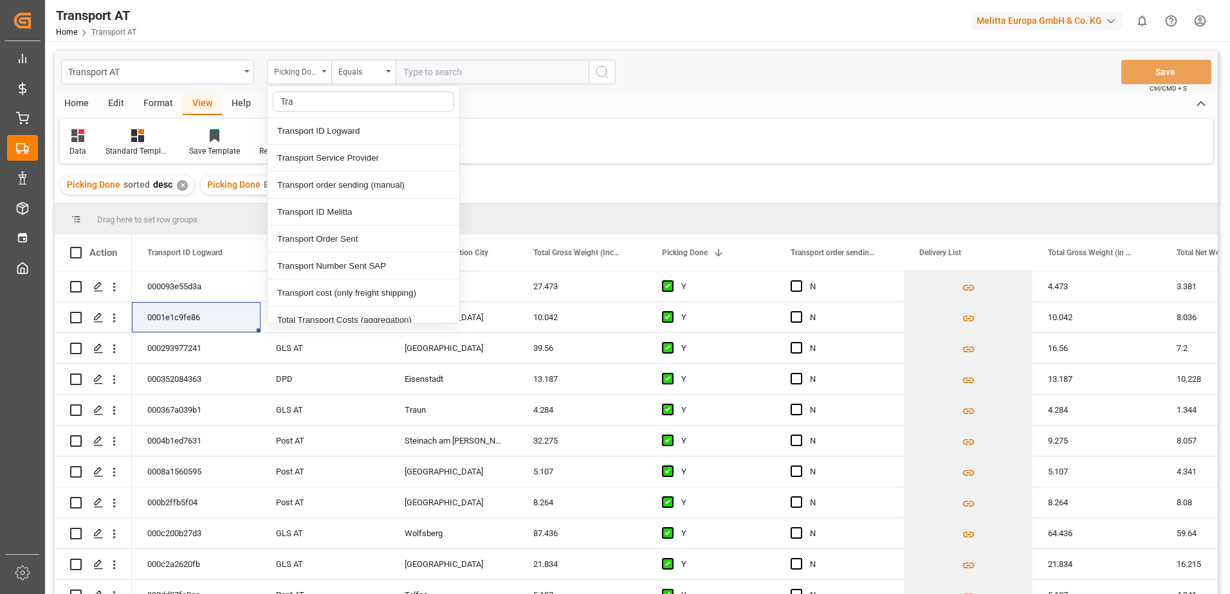
type input "[PERSON_NAME]"
click at [335, 181] on div "Transport order sending (manual)" at bounding box center [364, 185] width 192 height 27
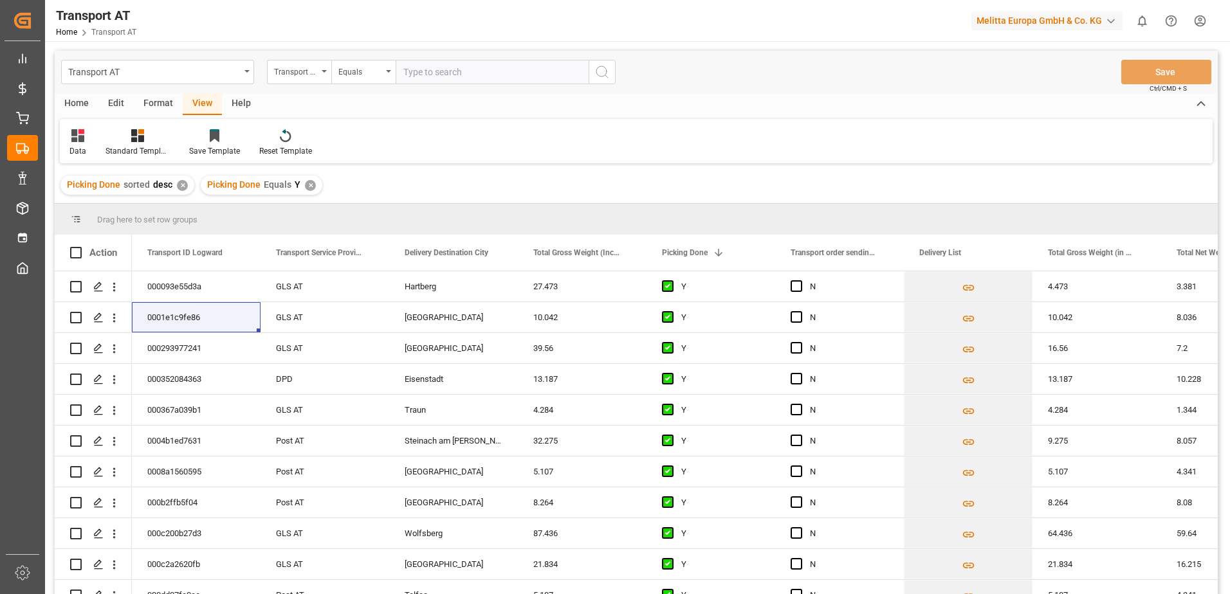
click at [457, 75] on input "text" at bounding box center [491, 72] width 193 height 24
type input "N"
click at [295, 71] on div "Transport order sending (manual)" at bounding box center [296, 70] width 44 height 15
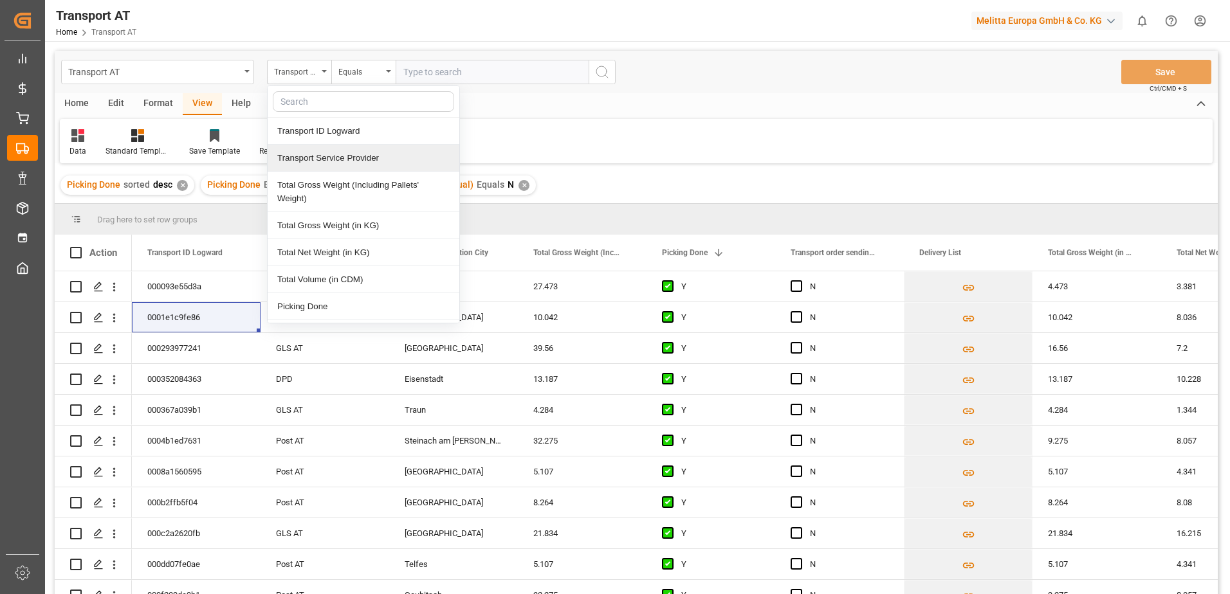
click at [317, 154] on div "Transport Service Provider" at bounding box center [364, 158] width 192 height 27
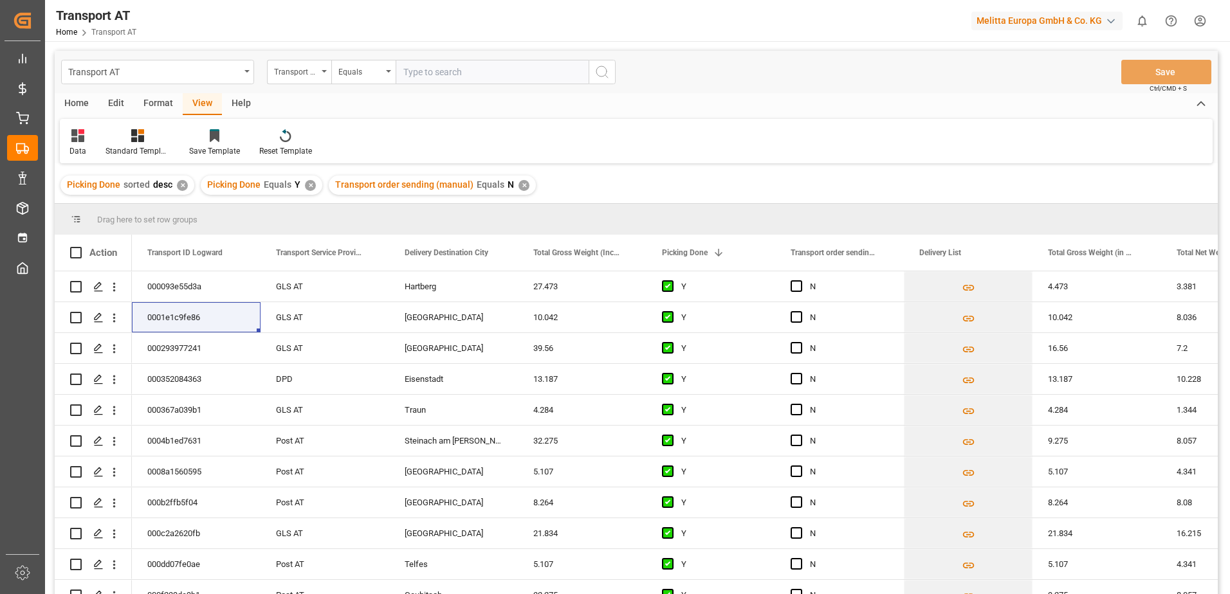
click at [424, 69] on input "text" at bounding box center [491, 72] width 193 height 24
type input "[PERSON_NAME]"
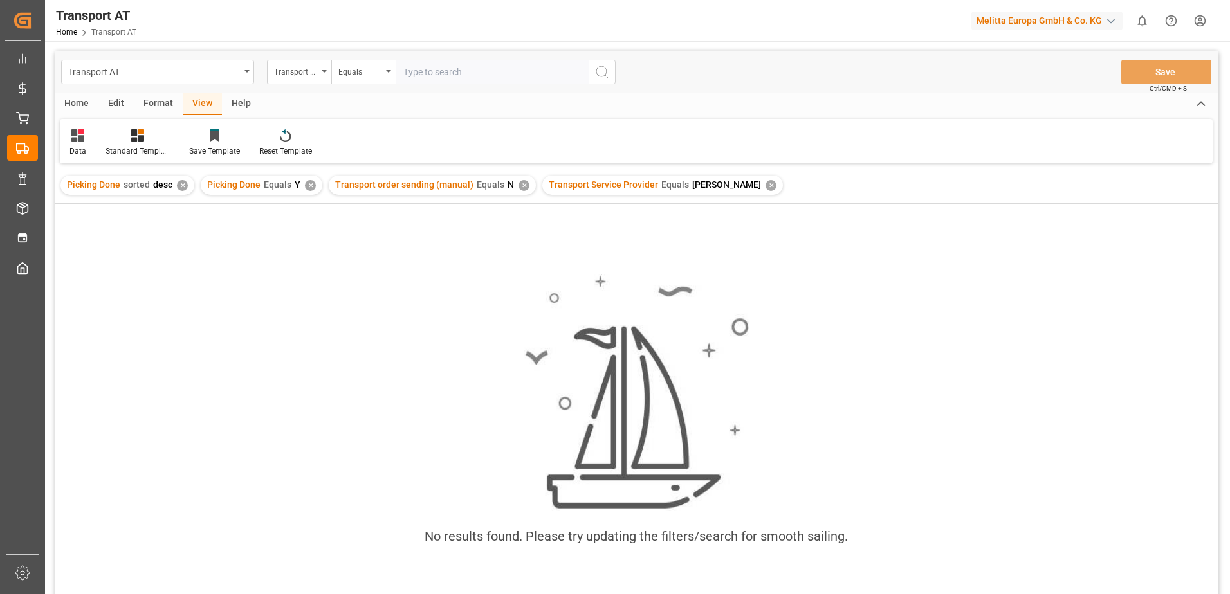
click at [765, 186] on div "✕" at bounding box center [770, 185] width 11 height 11
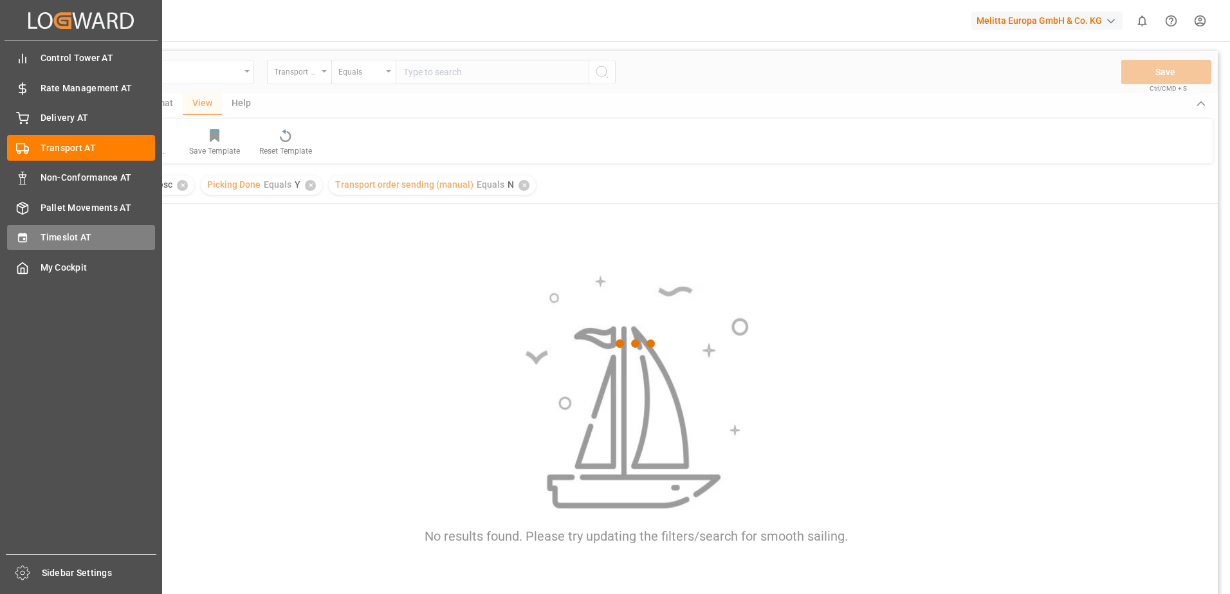
click at [41, 240] on span "Timeslot AT" at bounding box center [98, 238] width 115 height 14
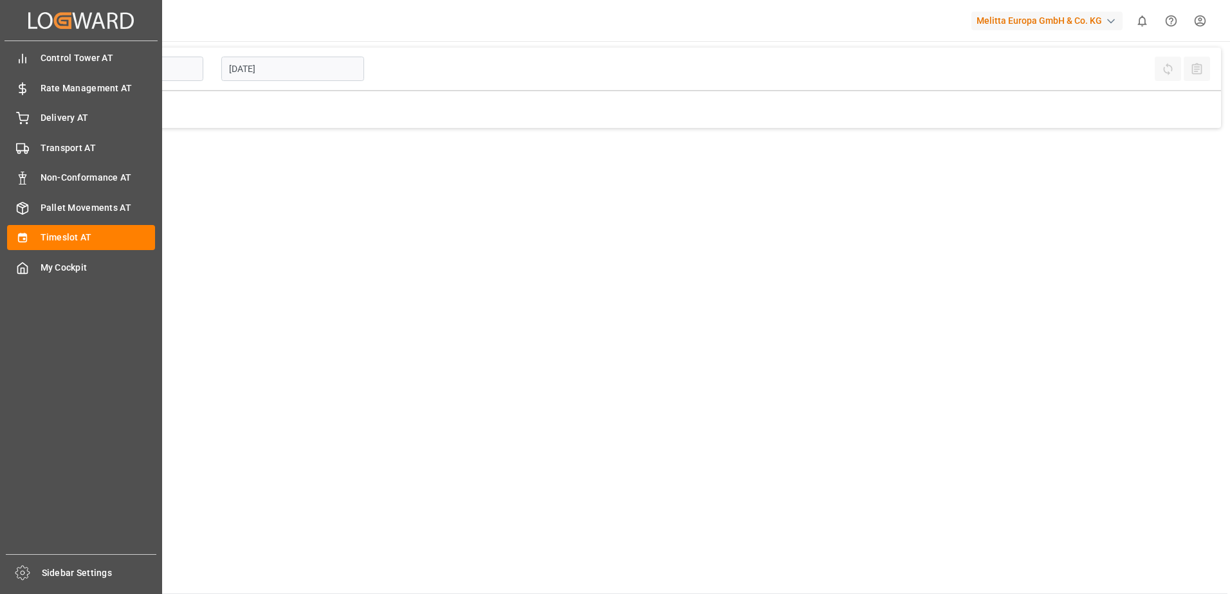
type input "Inbound AT"
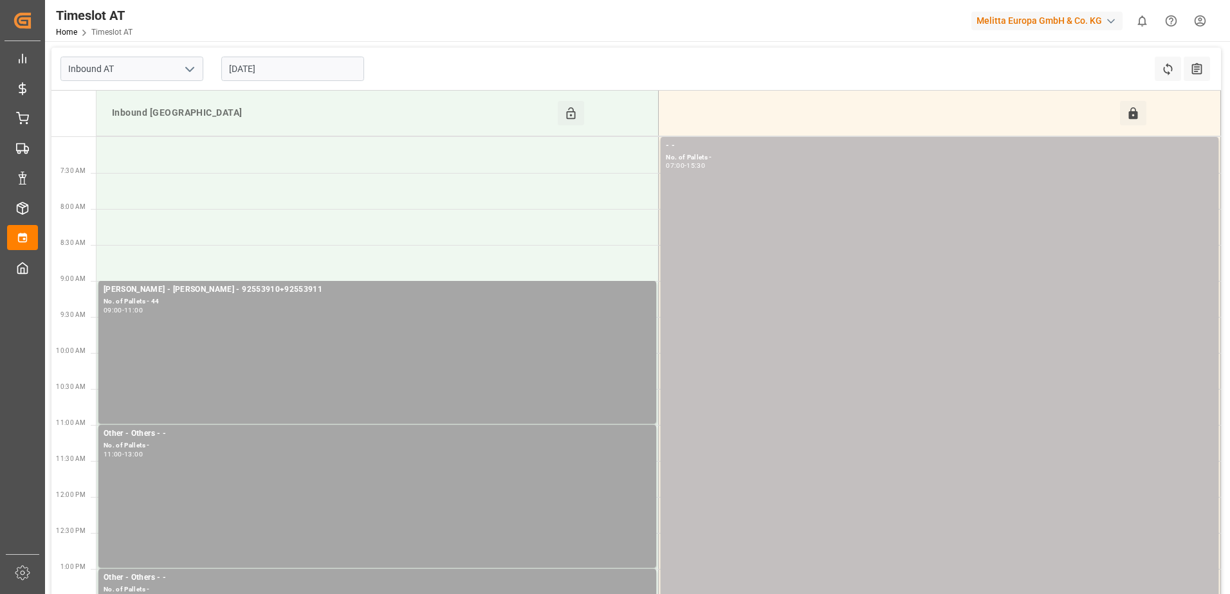
click at [263, 69] on input "[DATE]" at bounding box center [292, 69] width 143 height 24
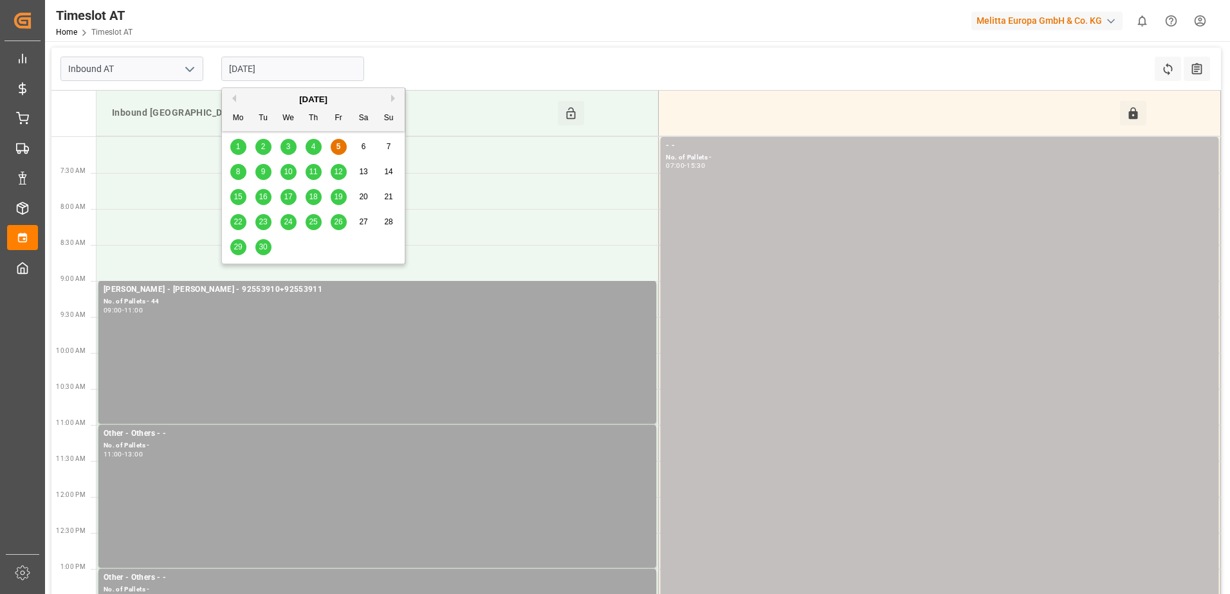
click at [236, 170] on span "8" at bounding box center [238, 171] width 5 height 9
type input "[DATE]"
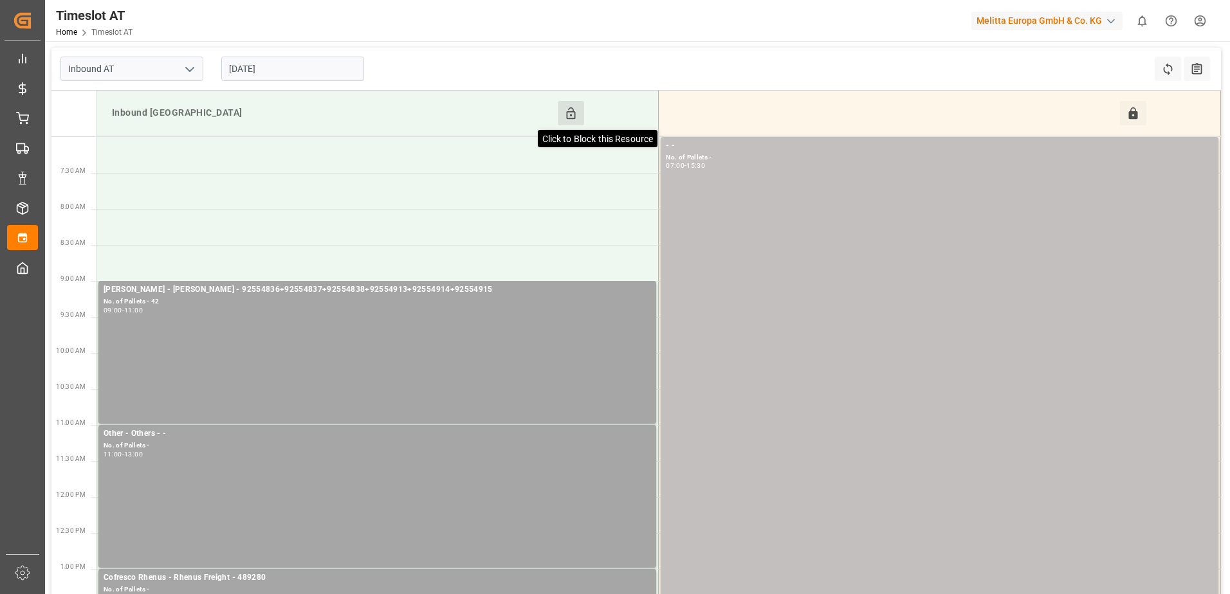
click at [572, 110] on icon at bounding box center [571, 114] width 14 height 14
